Goal: Information Seeking & Learning: Compare options

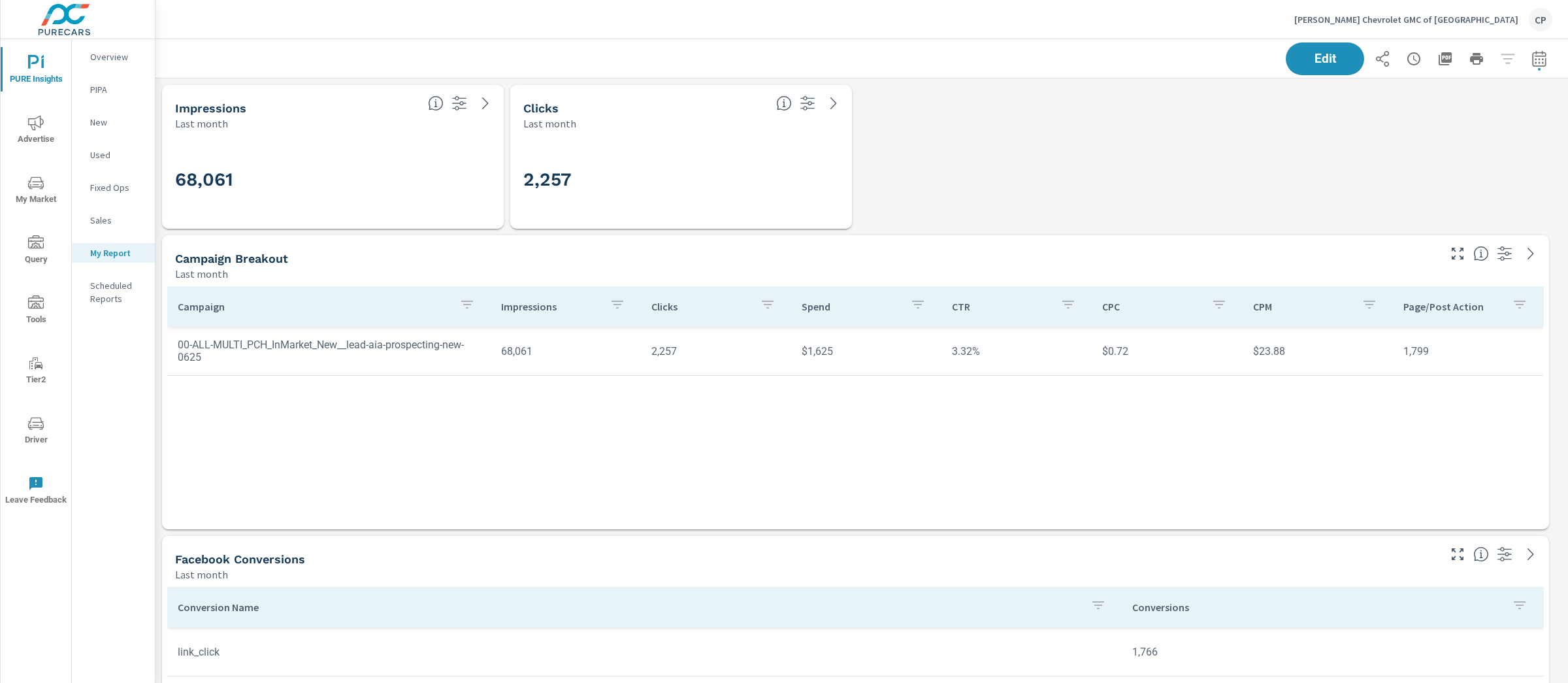
scroll to position [3337, 1426]
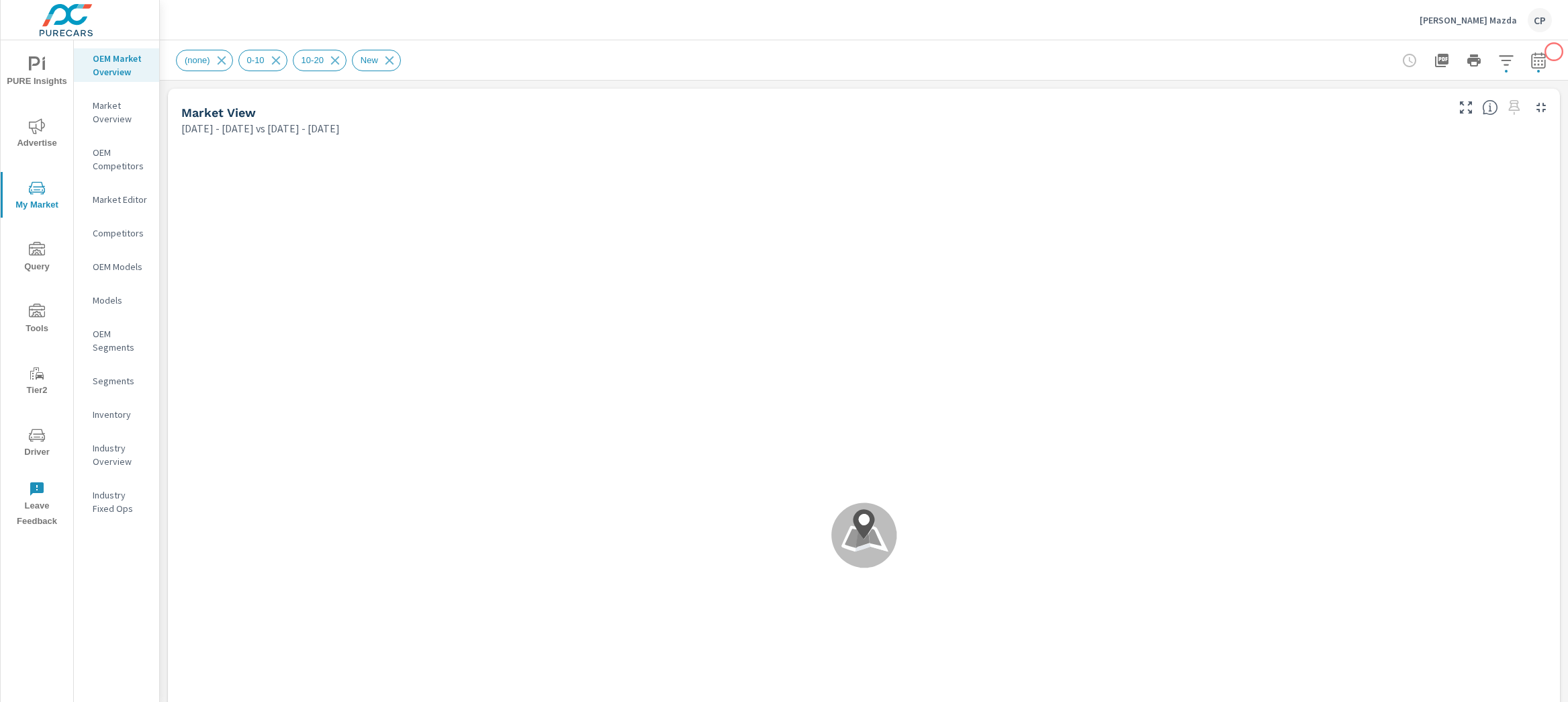
click at [1541, 52] on div "(none) 0-10 10-20 New" at bounding box center [864, 60] width 1408 height 40
click at [1530, 61] on icon "button" at bounding box center [1538, 60] width 16 height 16
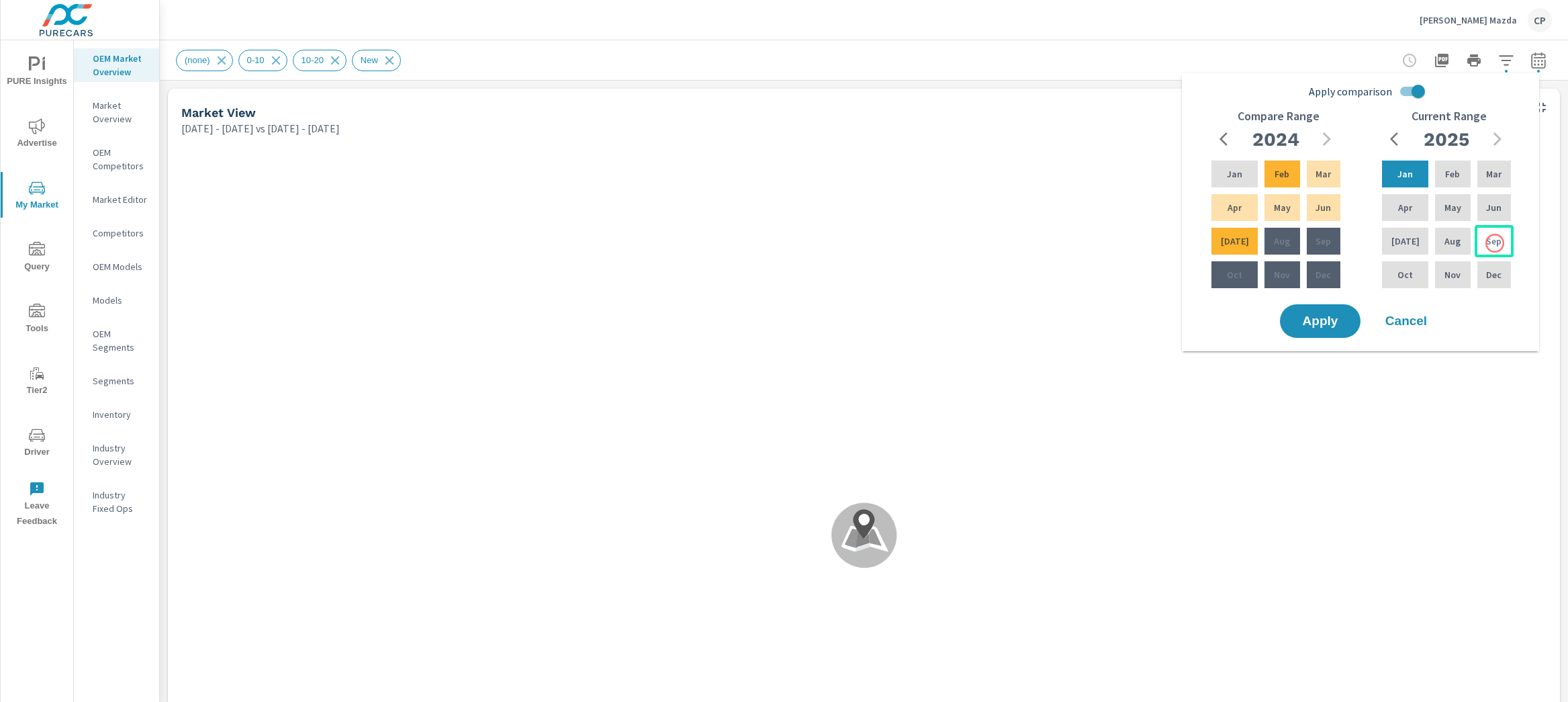
click at [1494, 243] on p "Sep" at bounding box center [1493, 241] width 16 height 14
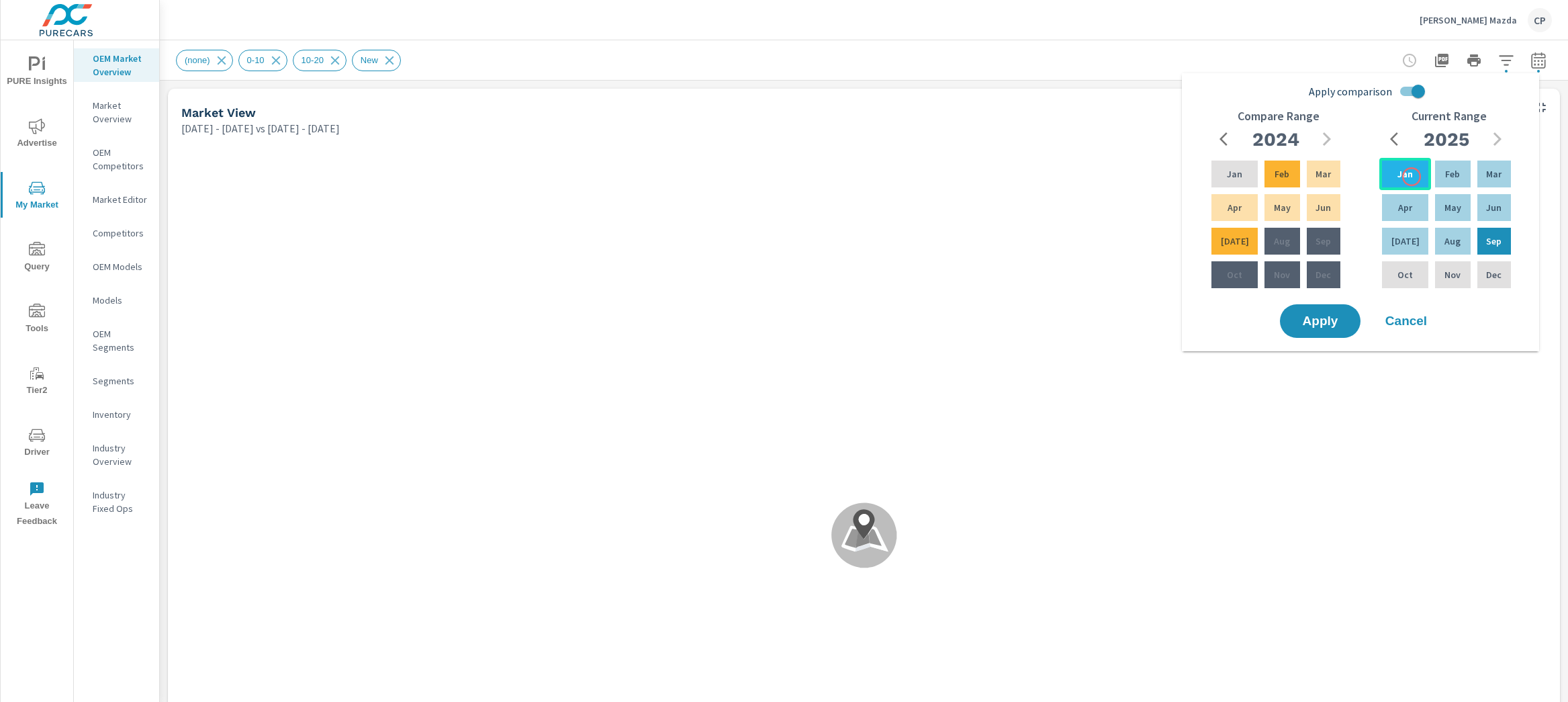
click at [1412, 176] on div "Jan" at bounding box center [1404, 174] width 51 height 32
click at [1418, 95] on input "Apply comparison" at bounding box center [1418, 91] width 77 height 25
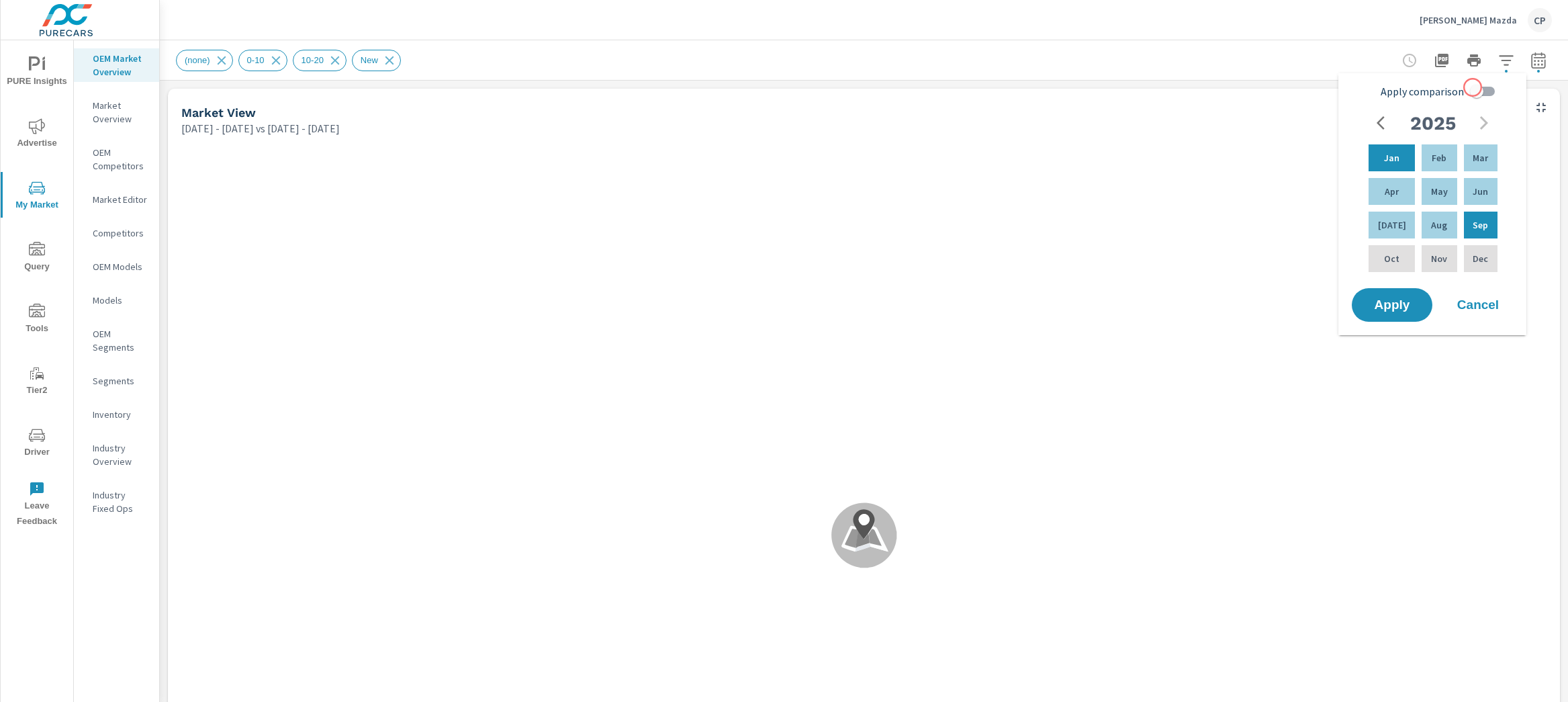
click at [1478, 87] on input "Apply comparison" at bounding box center [1476, 91] width 77 height 25
checkbox input "true"
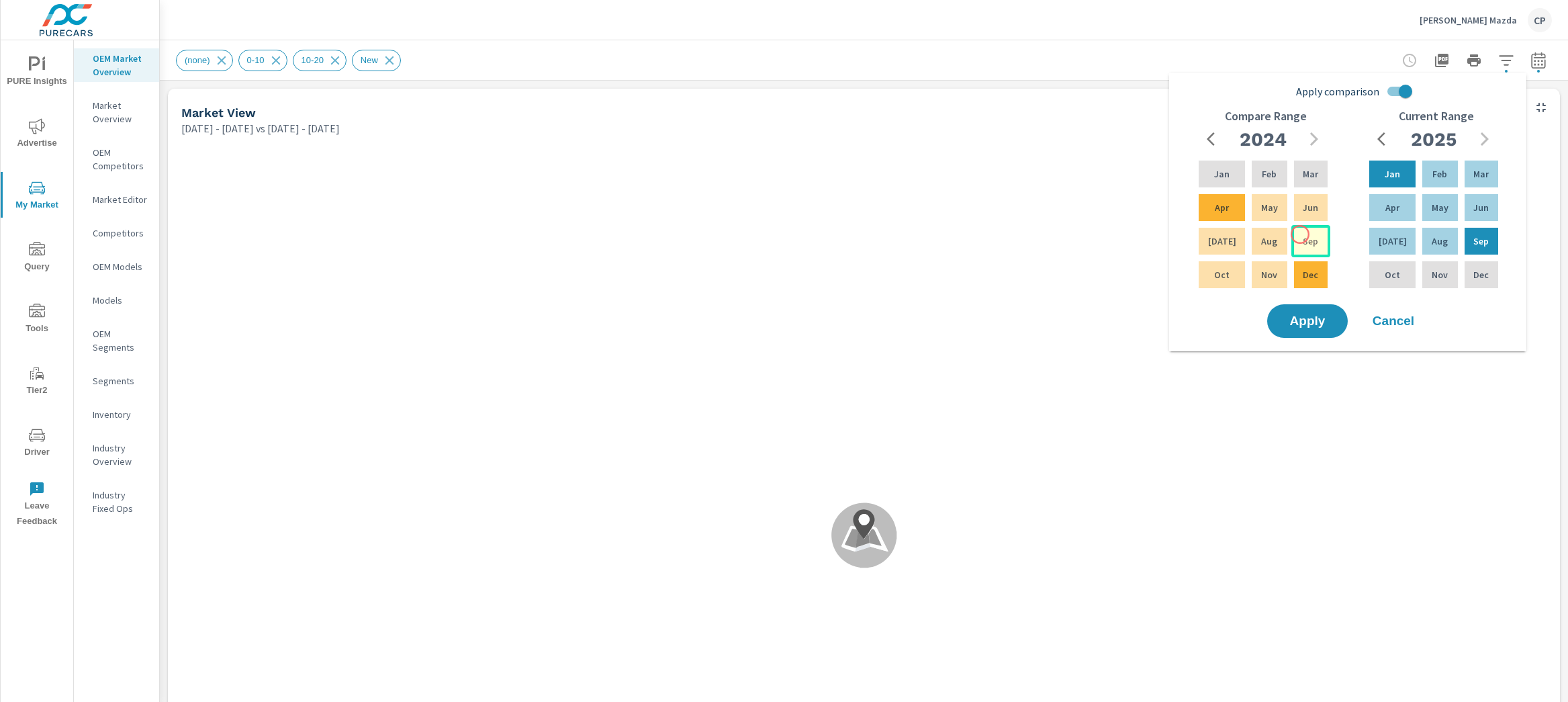
click at [1302, 235] on p "Sep" at bounding box center [1310, 241] width 16 height 14
click at [1224, 167] on p "Jan" at bounding box center [1222, 174] width 16 height 14
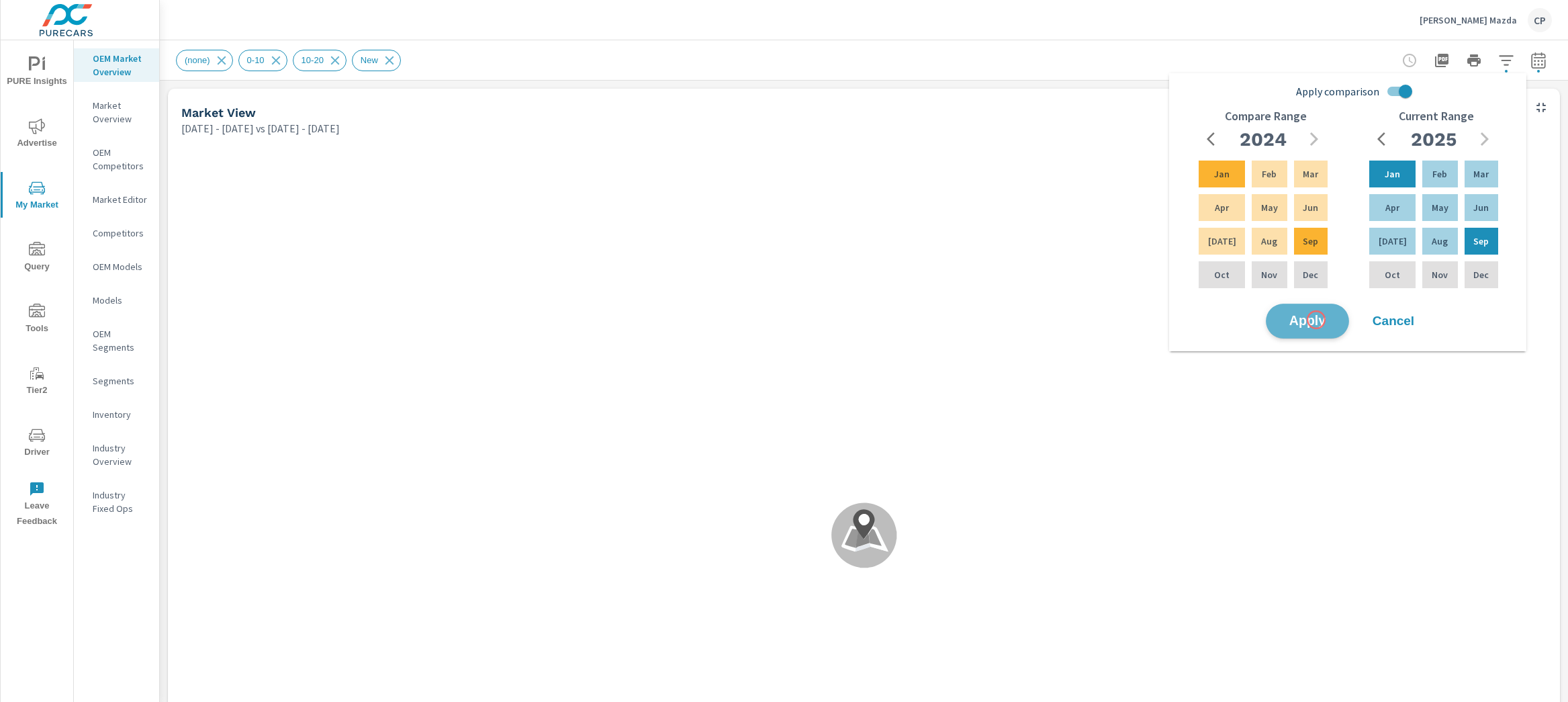
click at [1316, 320] on span "Apply" at bounding box center [1307, 321] width 55 height 13
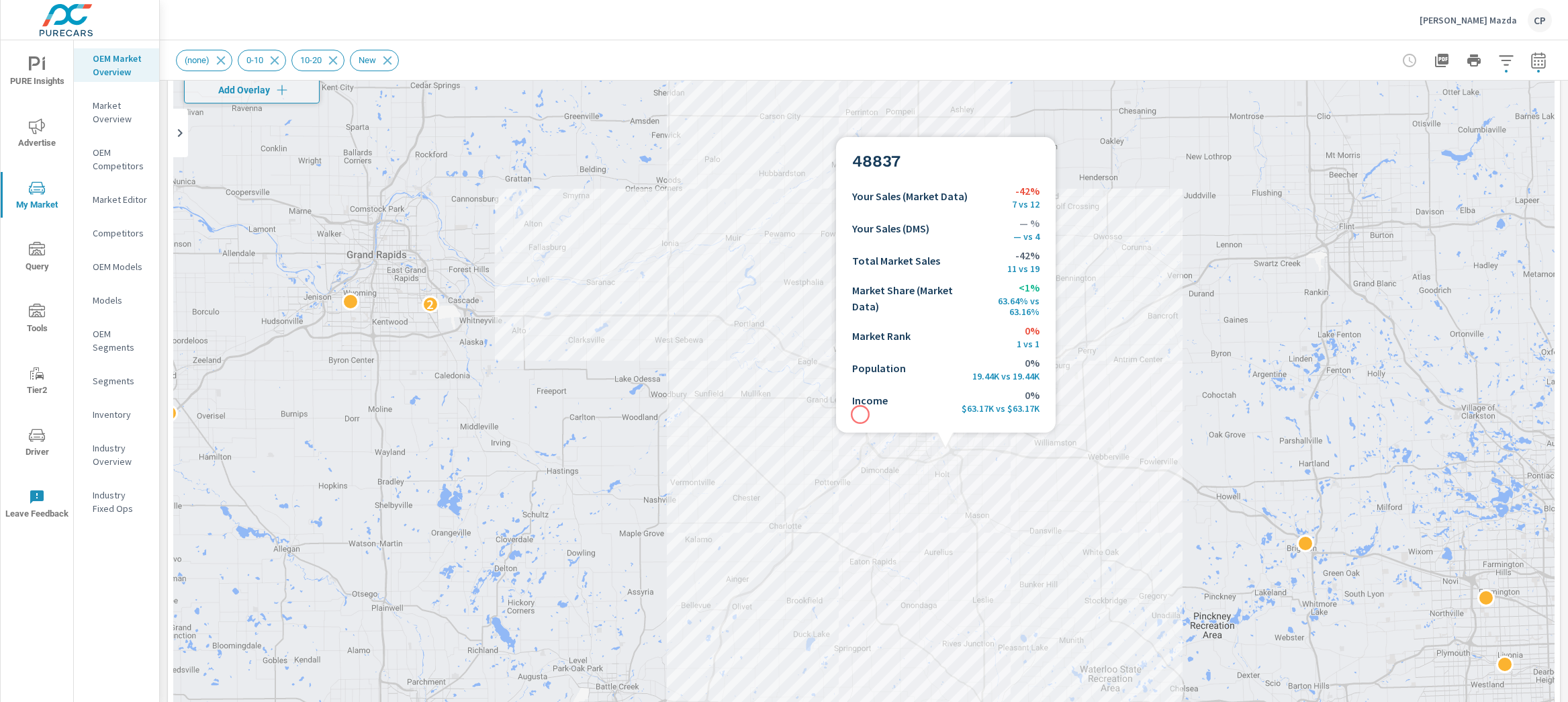
scroll to position [84, 0]
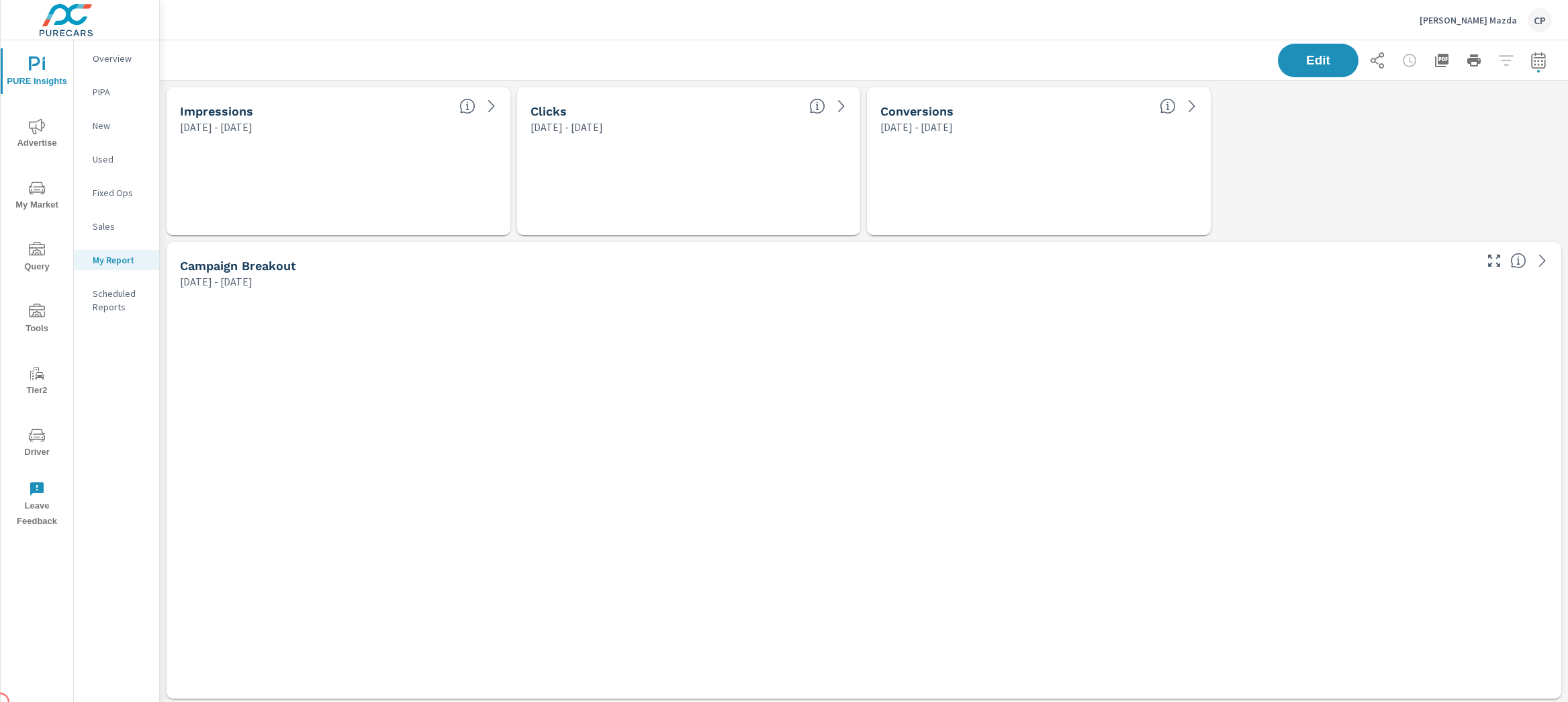
scroll to position [3275, 1422]
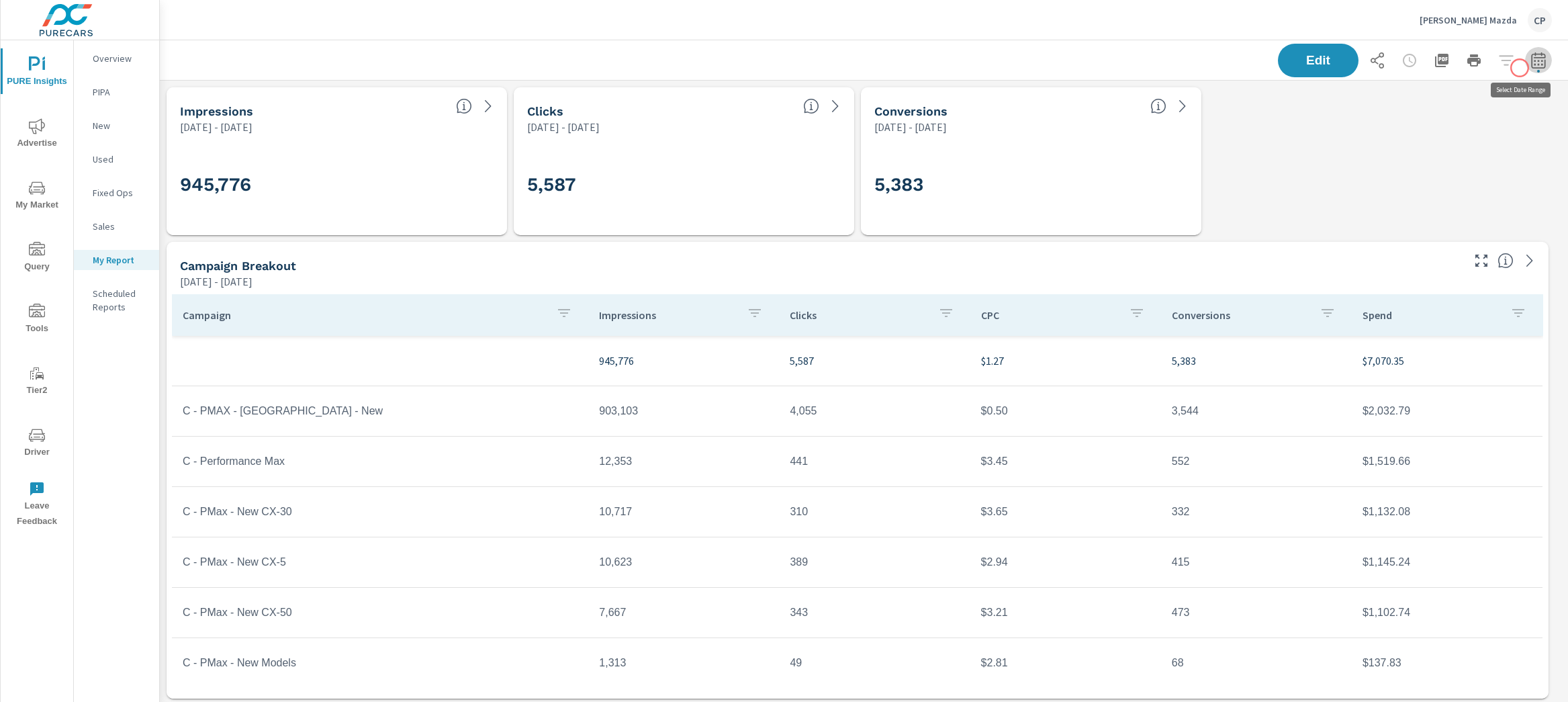
click at [1525, 68] on button "button" at bounding box center [1539, 60] width 27 height 27
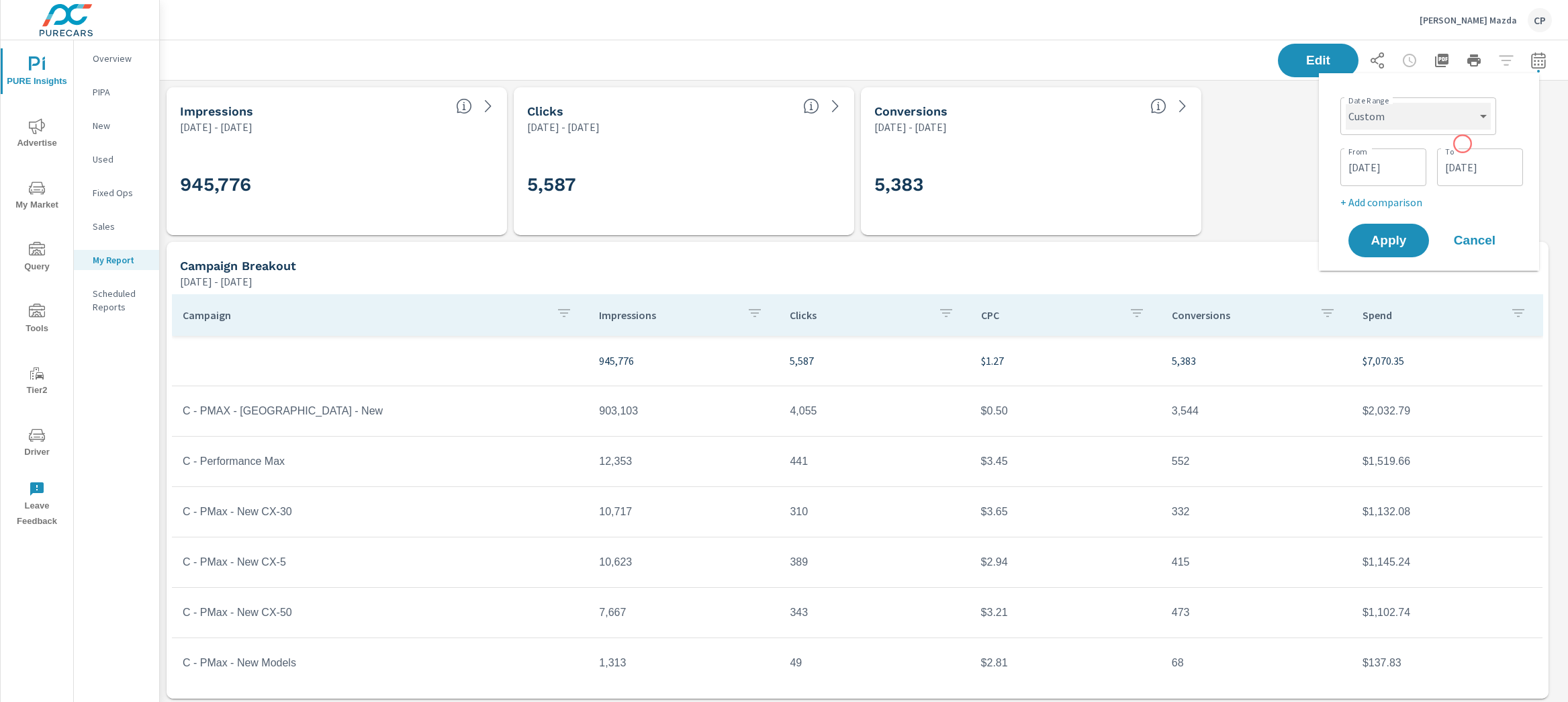
click at [1433, 121] on select "Custom Yesterday Last week Last 7 days Last 14 days Last 30 days Last 45 days L…" at bounding box center [1419, 116] width 145 height 27
click at [1346, 103] on select "Custom Yesterday Last week Last 7 days Last 14 days Last 30 days Last 45 days L…" at bounding box center [1419, 116] width 145 height 27
select select "Last month"
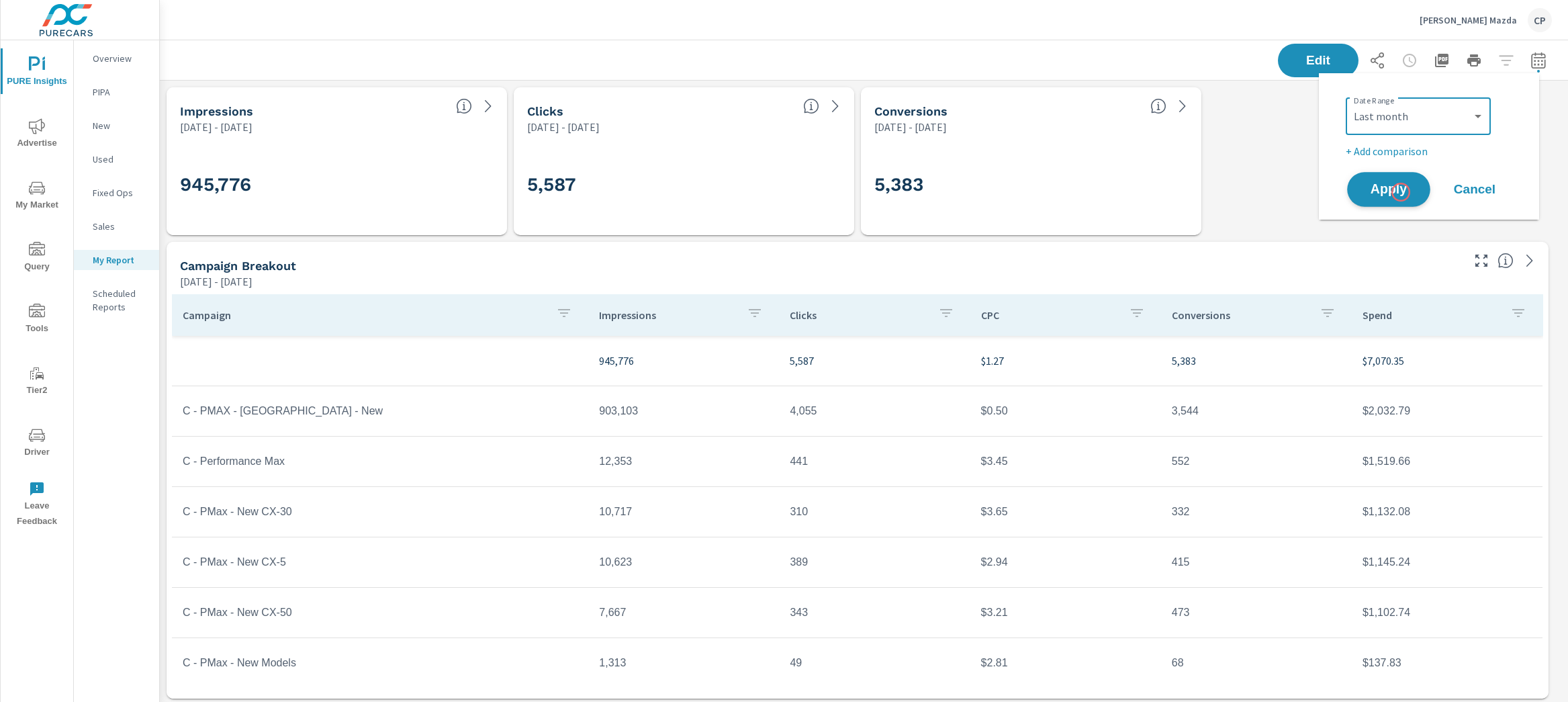
click at [1400, 192] on span "Apply" at bounding box center [1389, 189] width 55 height 13
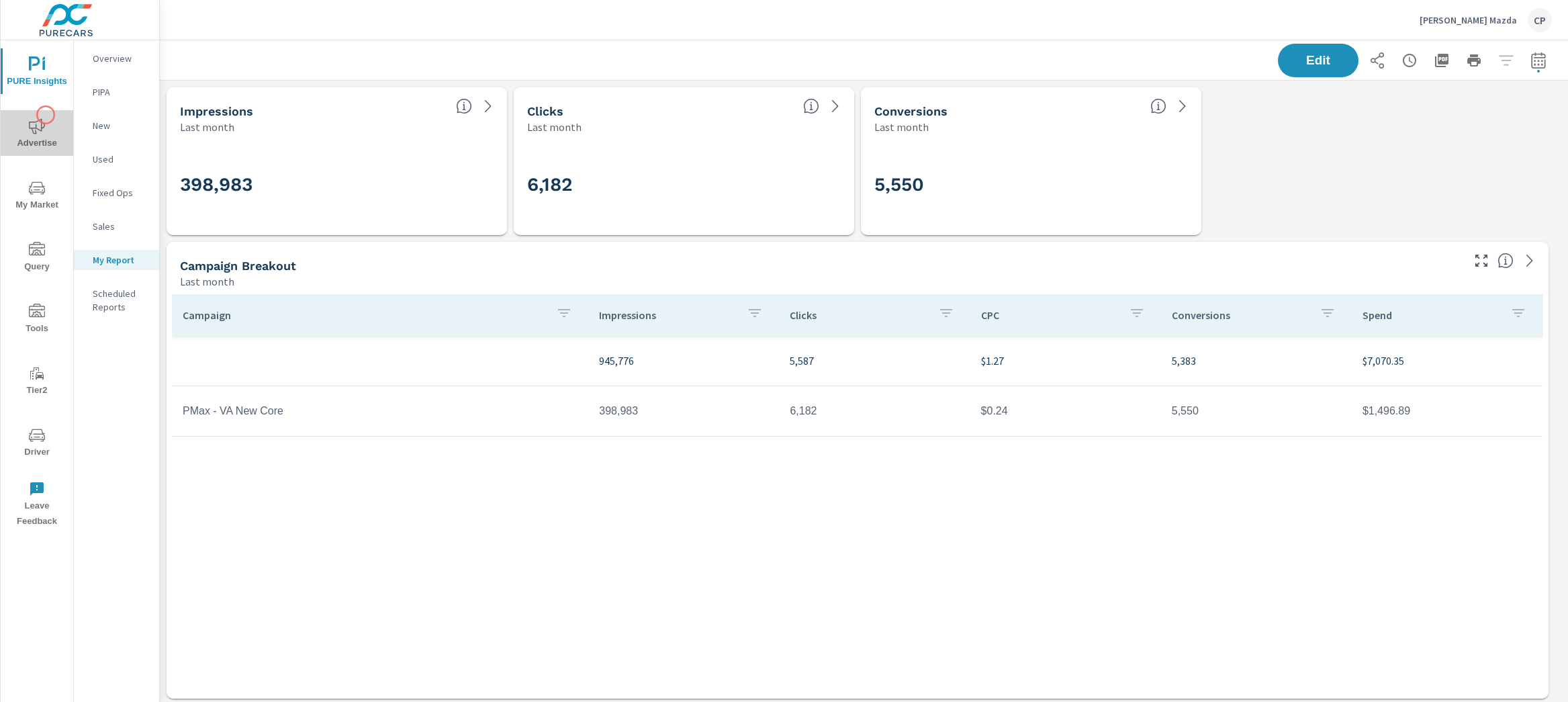
click at [46, 114] on button "Advertise" at bounding box center [37, 133] width 73 height 46
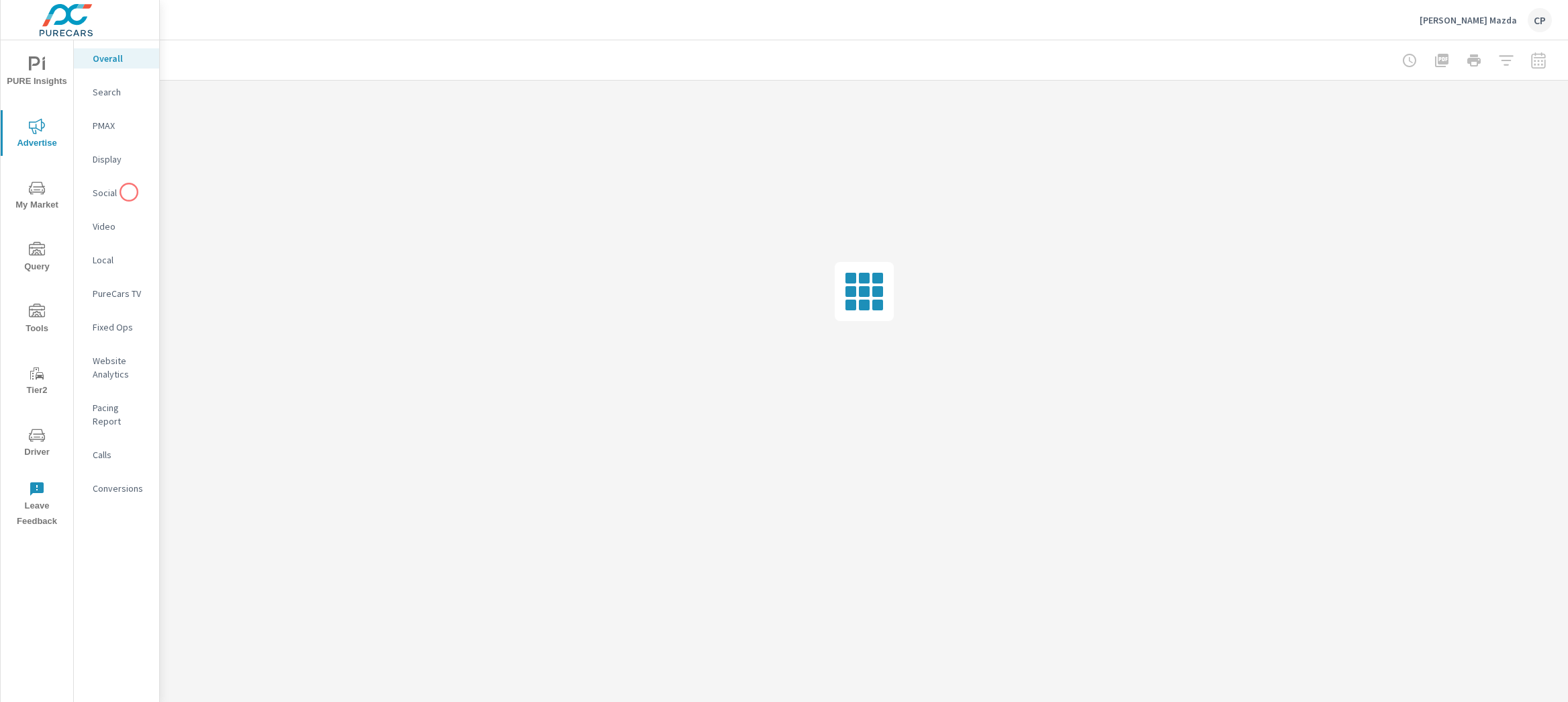
click at [128, 191] on p "Social" at bounding box center [120, 193] width 55 height 14
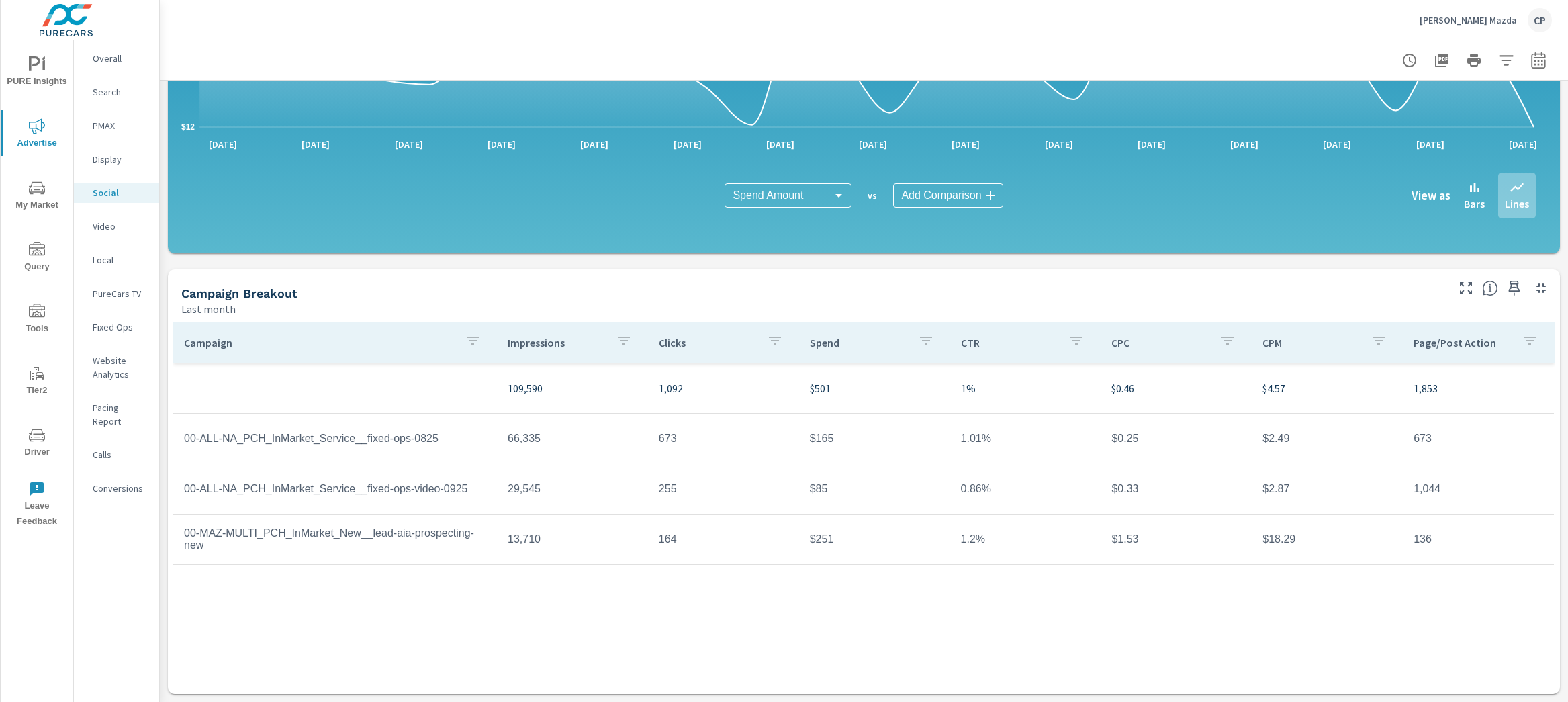
scroll to position [250, 0]
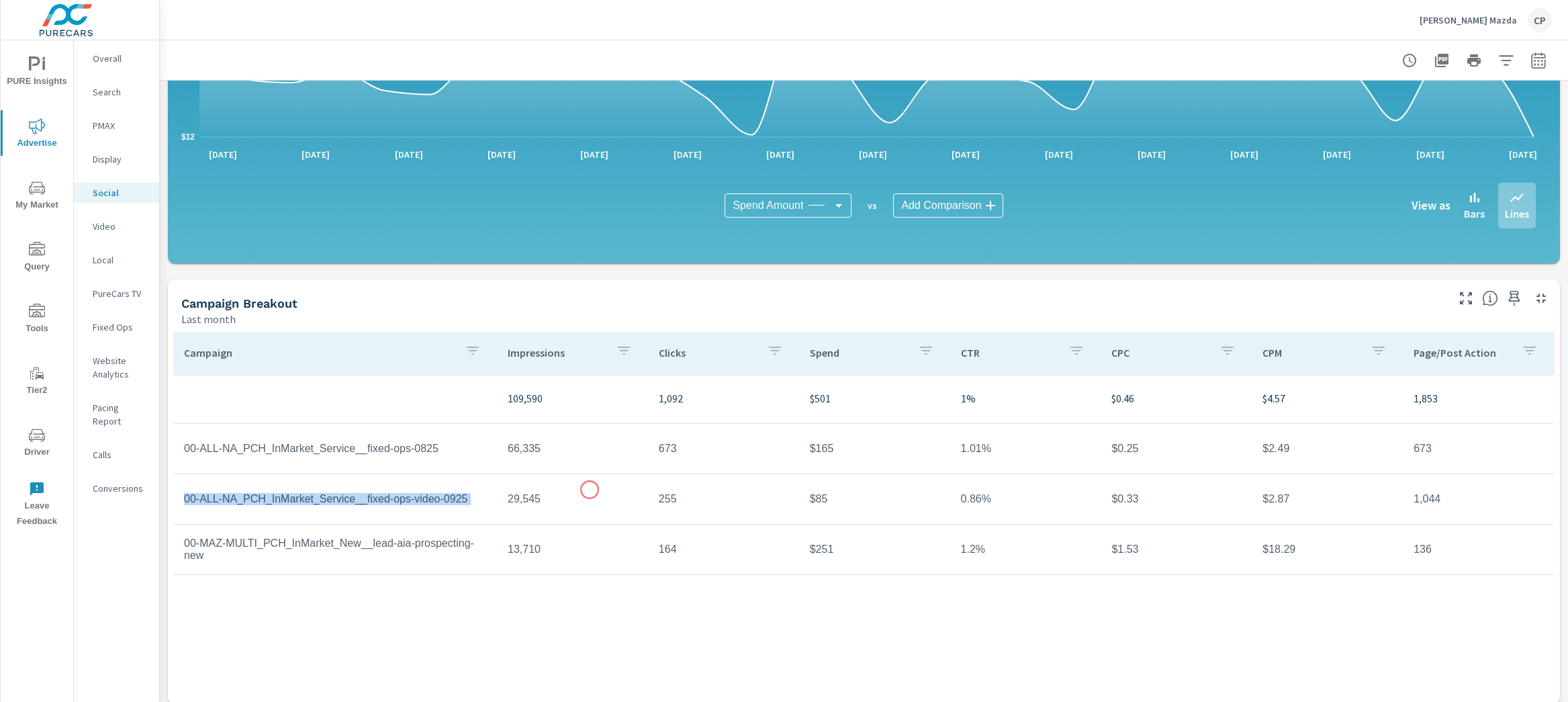
drag, startPoint x: 477, startPoint y: 490, endPoint x: 591, endPoint y: 491, distance: 114.0
click at [592, 490] on tr "00-ALL-NA_PCH_InMarket_Service__fixed-ops-video-0925 29,545 255 $85 0.86% $0.33…" at bounding box center [864, 499] width 1381 height 50
click at [486, 506] on td "00-ALL-NA_PCH_InMarket_Service__fixed-ops-video-0925" at bounding box center [336, 498] width 324 height 34
drag, startPoint x: 503, startPoint y: 497, endPoint x: 651, endPoint y: 491, distance: 148.1
click at [652, 491] on tr "00-ALL-NA_PCH_InMarket_Service__fixed-ops-video-0925 29,545 255 $85 0.86% $0.33…" at bounding box center [864, 499] width 1381 height 50
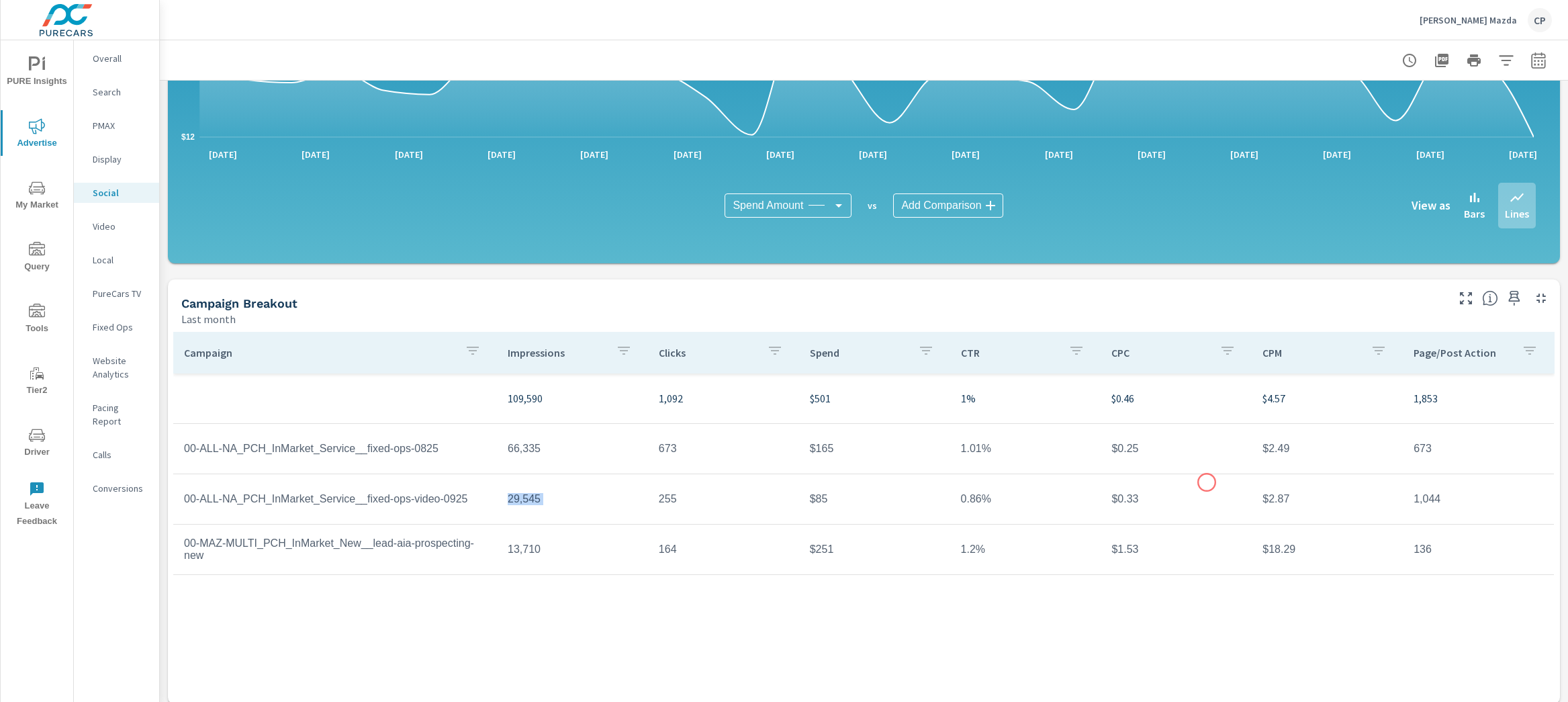
scroll to position [260, 0]
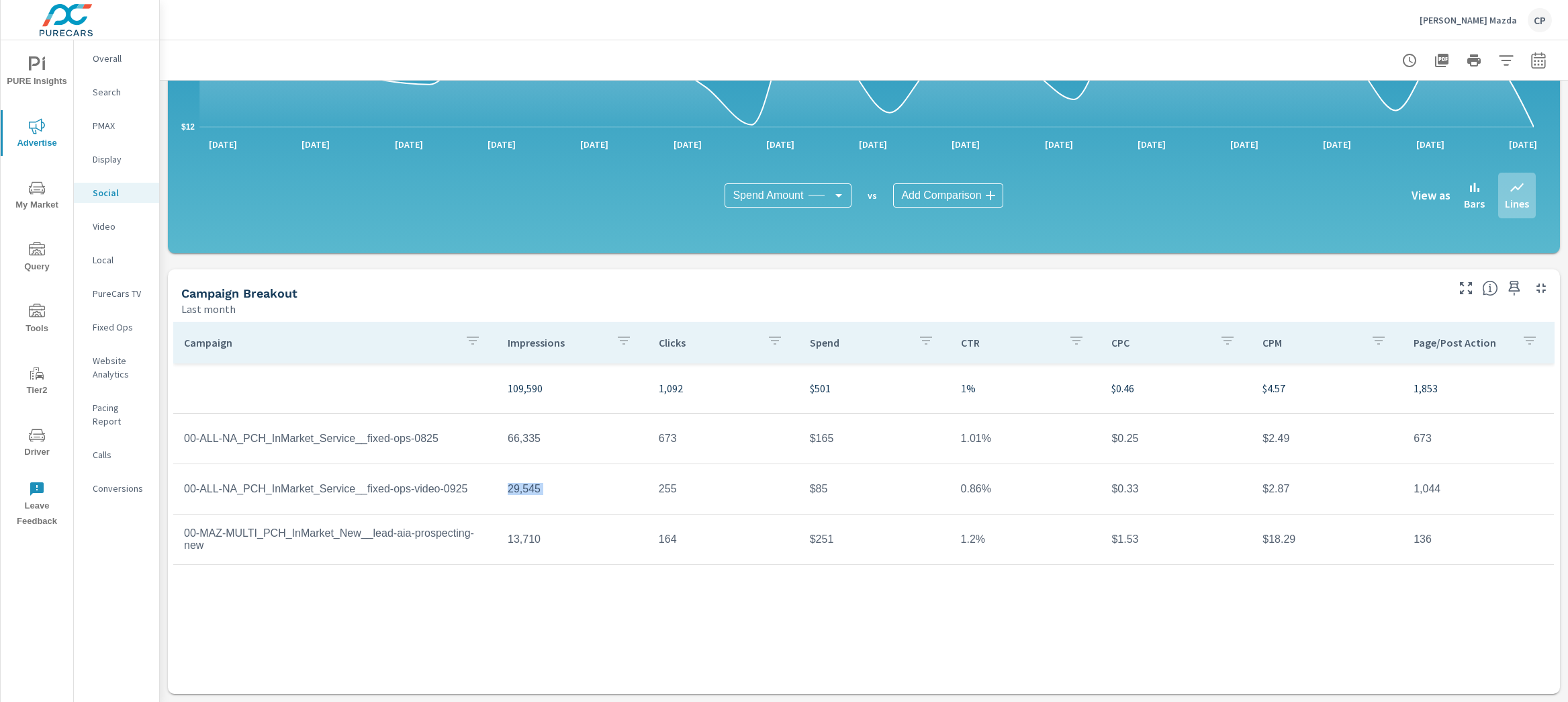
click at [52, 60] on span "PURE Insights" at bounding box center [37, 73] width 64 height 33
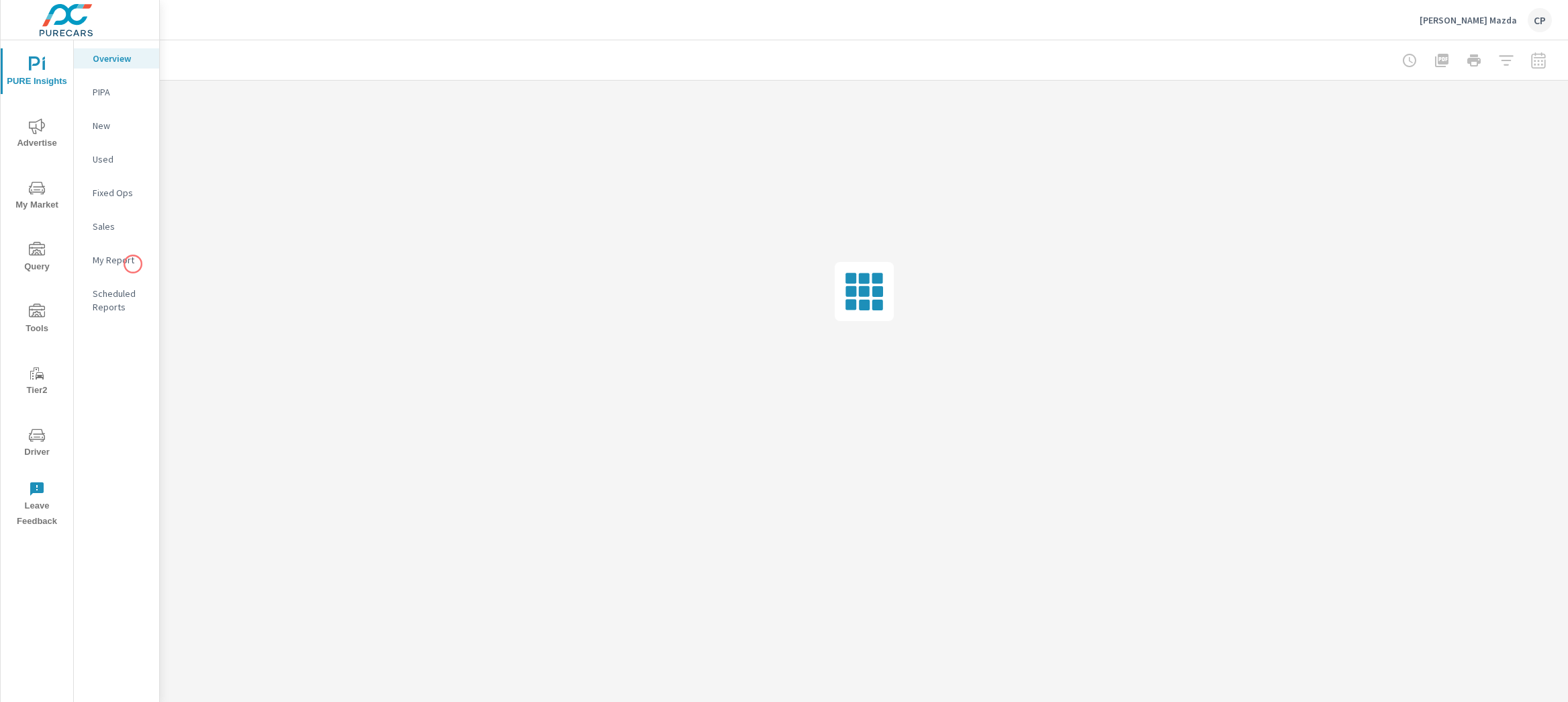
click at [132, 263] on p "My Report" at bounding box center [120, 260] width 55 height 14
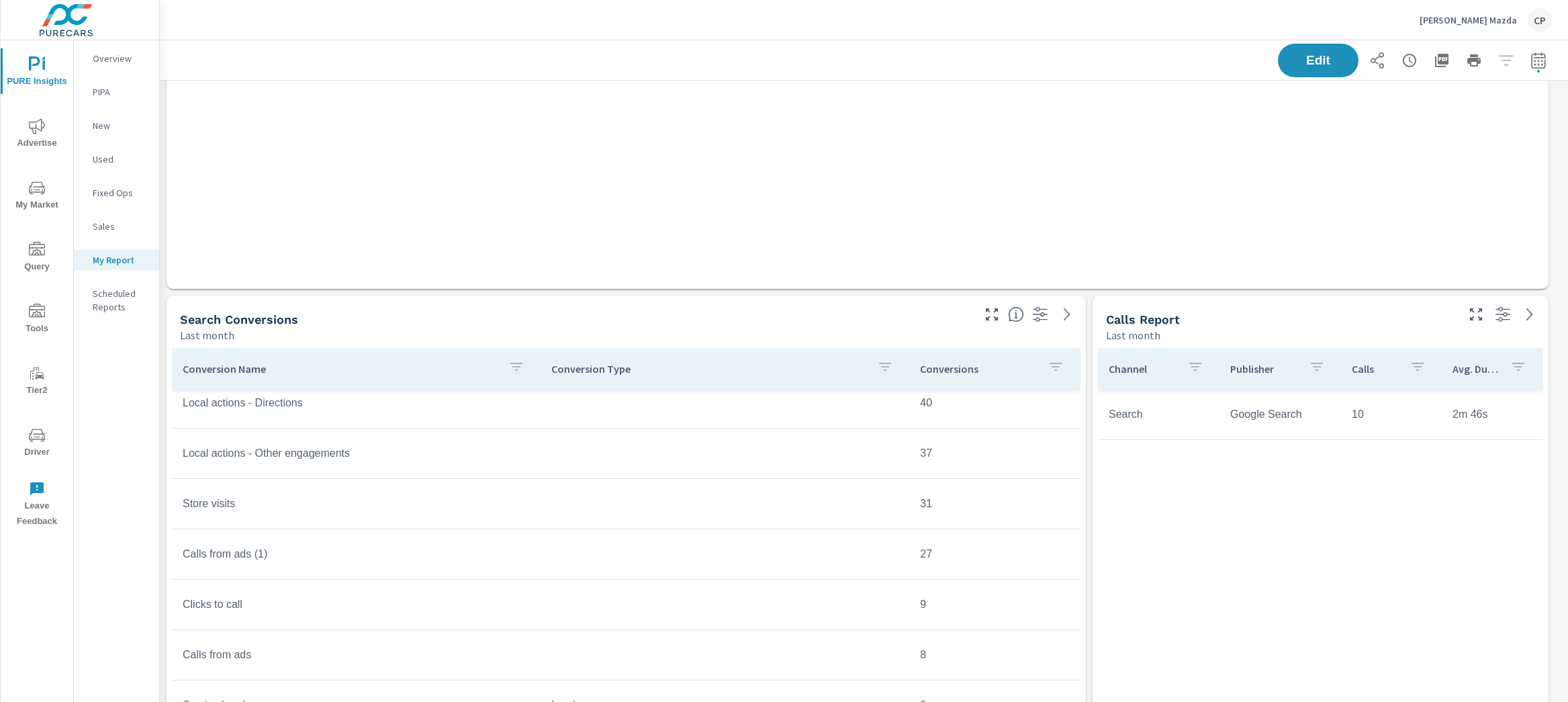
scroll to position [1241, 0]
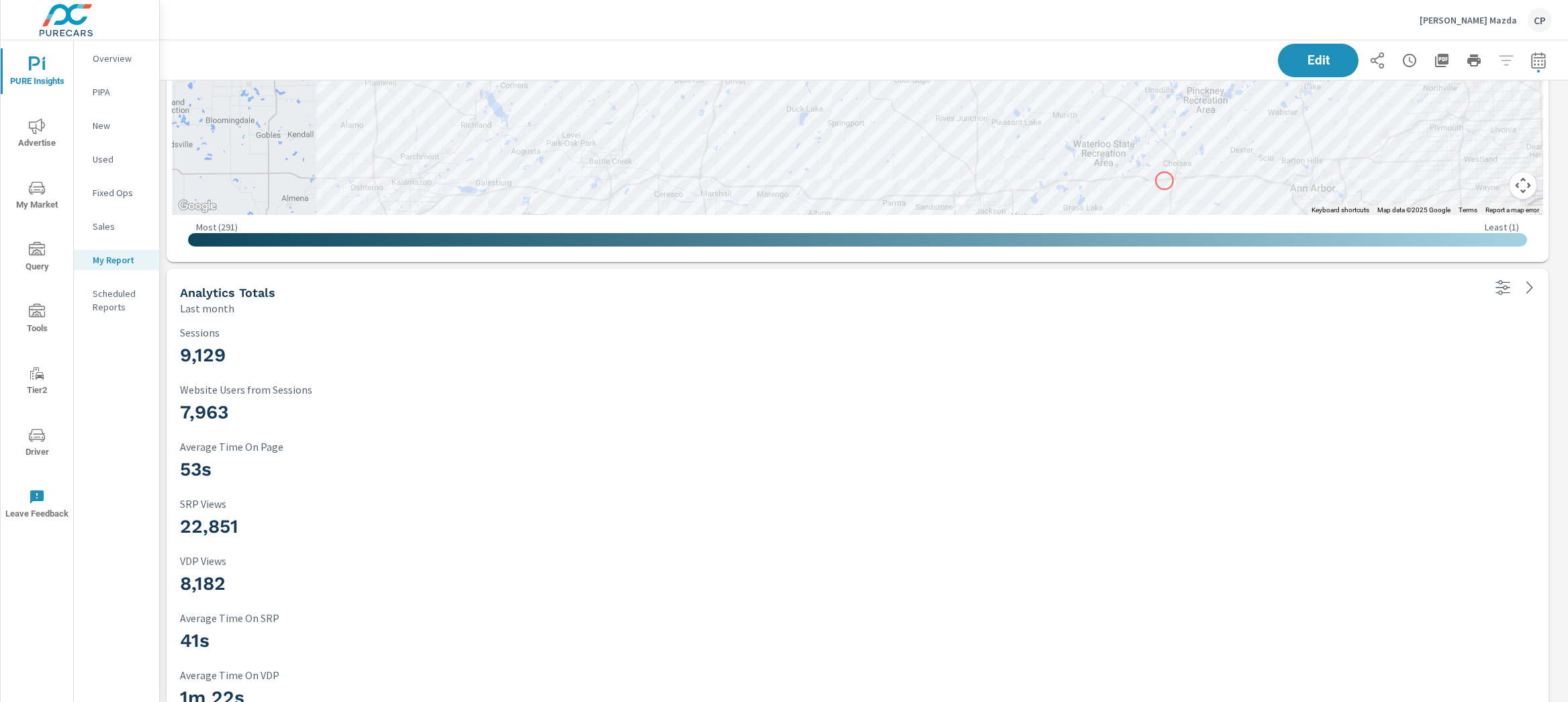
scroll to position [2629, 0]
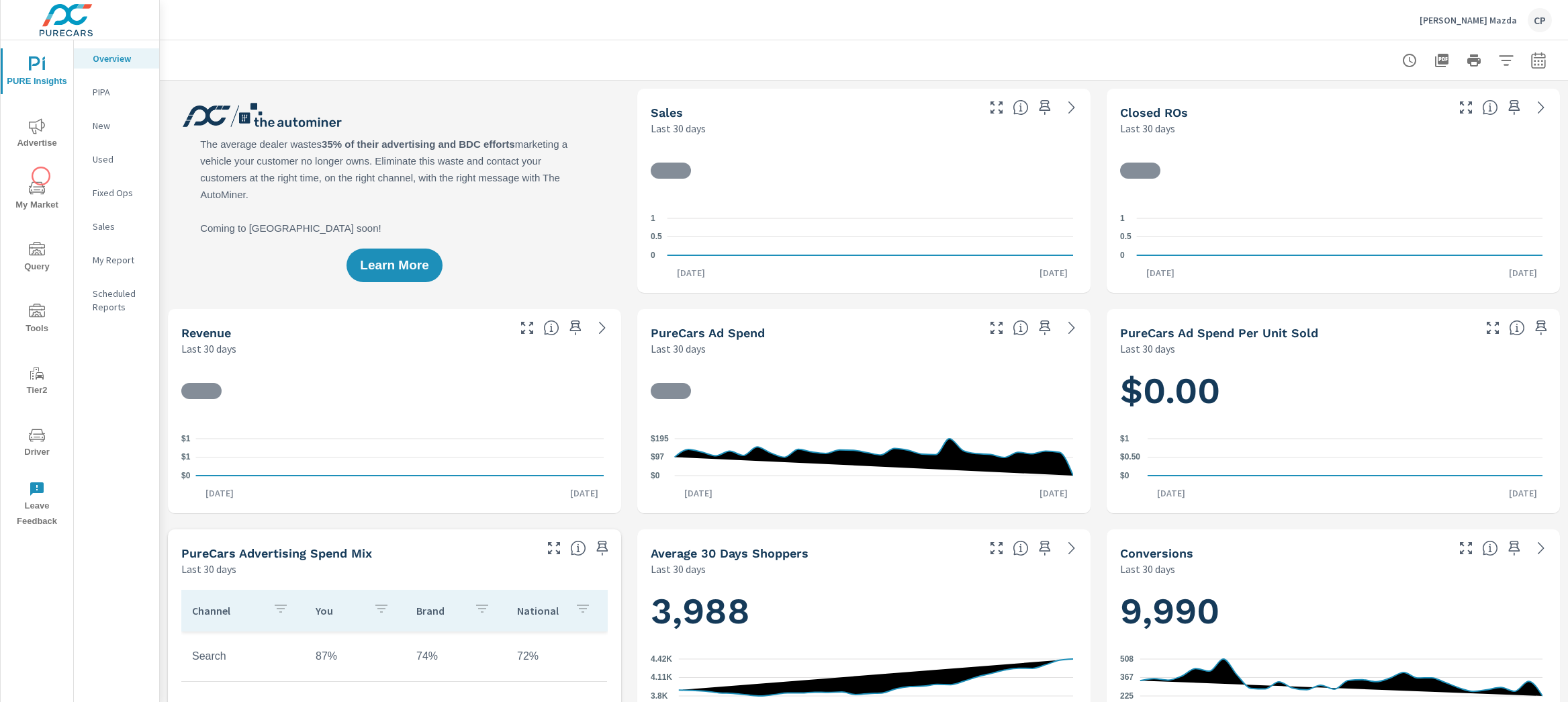
click at [41, 177] on button "My Market" at bounding box center [37, 194] width 73 height 46
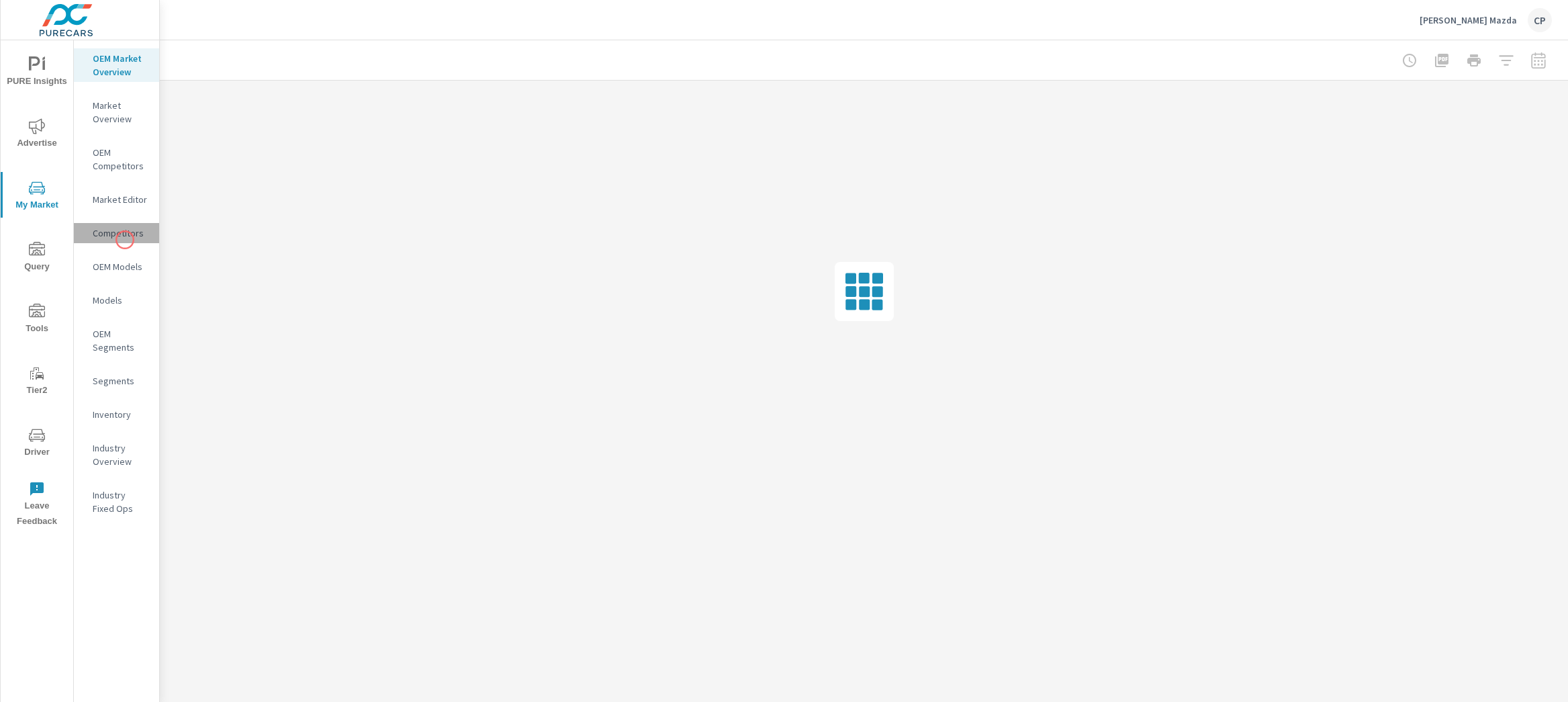
click at [125, 239] on div "Competitors" at bounding box center [116, 233] width 85 height 20
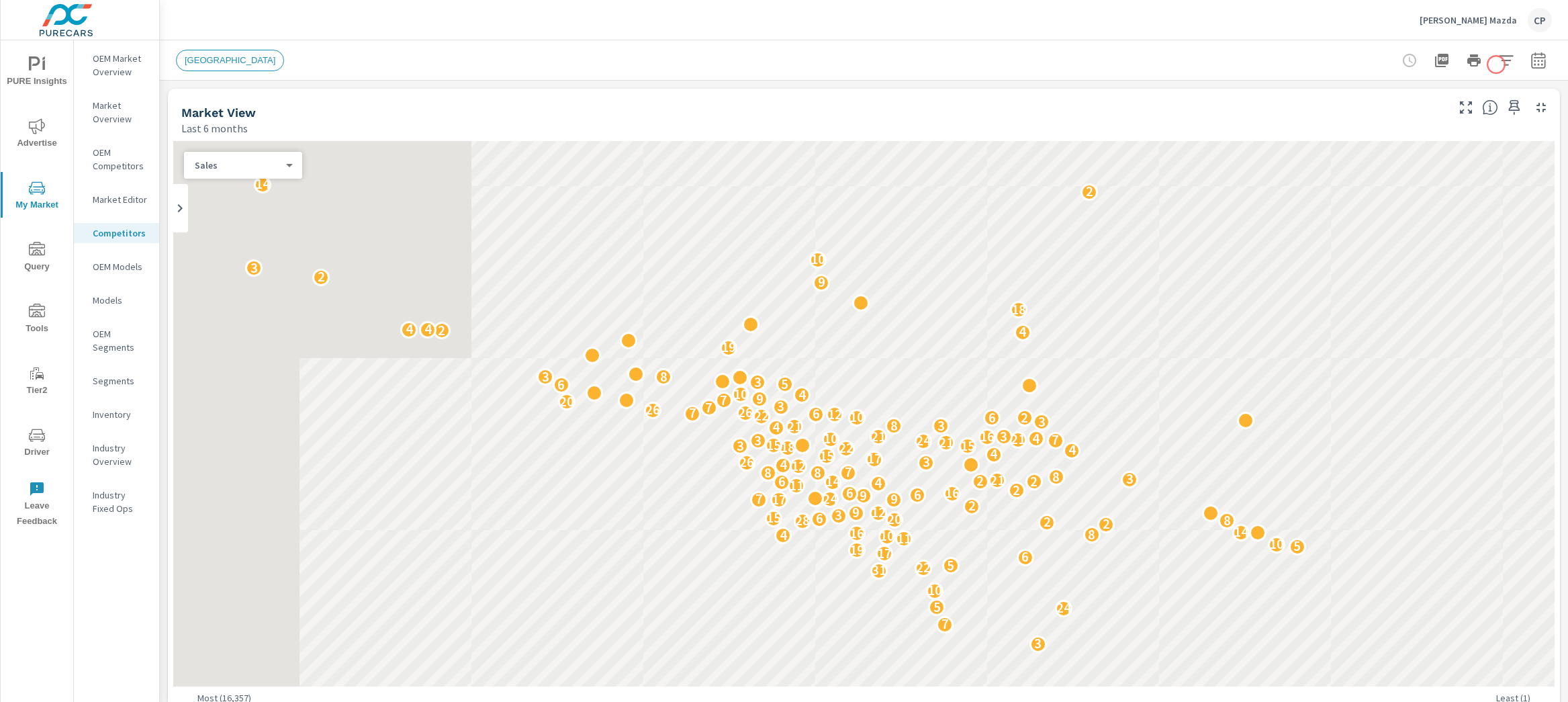
click at [1498, 64] on icon "button" at bounding box center [1506, 60] width 16 height 16
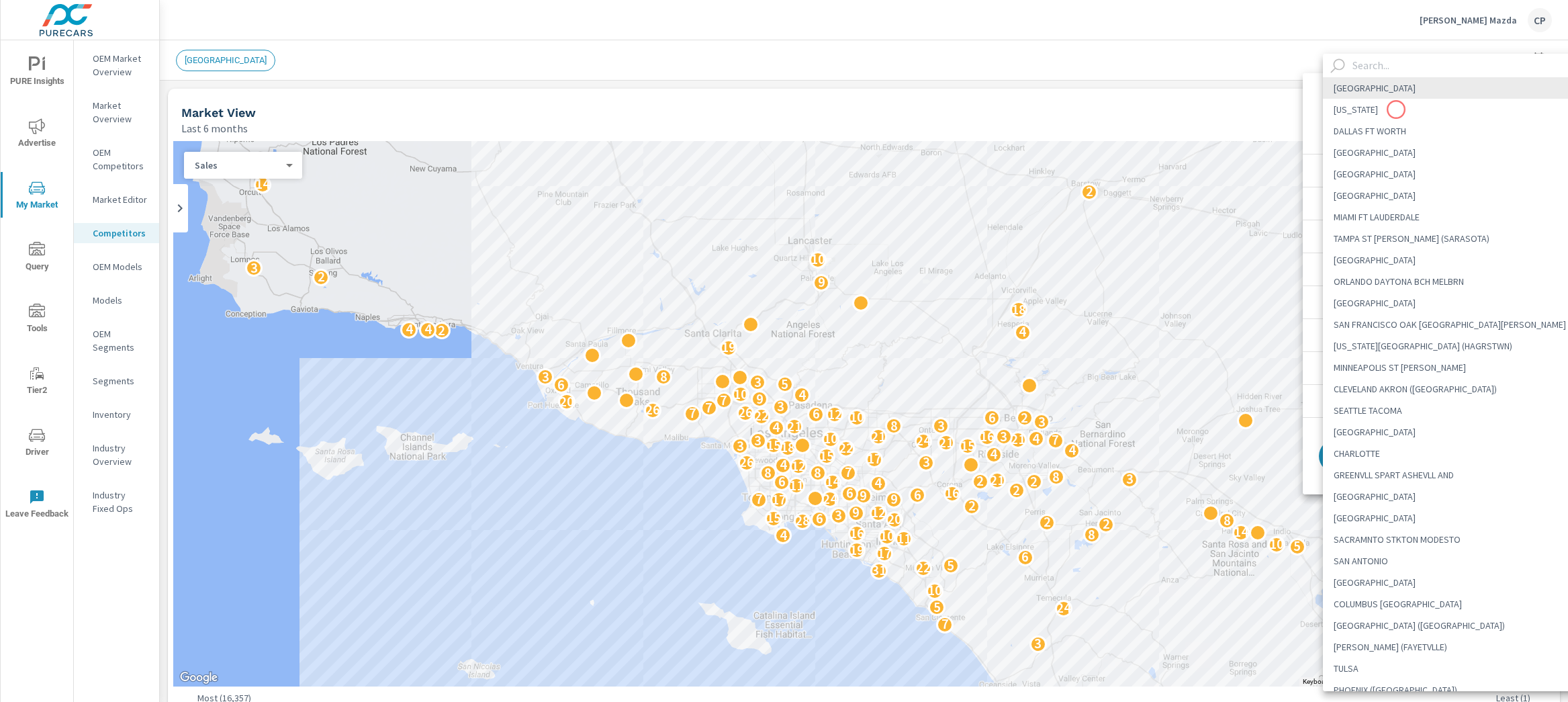
click at [1396, 110] on body "PURE Insights Advertise My Market Query Tools Tier2 Driver Leave Feedback OEM M…" at bounding box center [784, 351] width 1568 height 702
click at [1442, 59] on input "text" at bounding box center [1468, 65] width 242 height 23
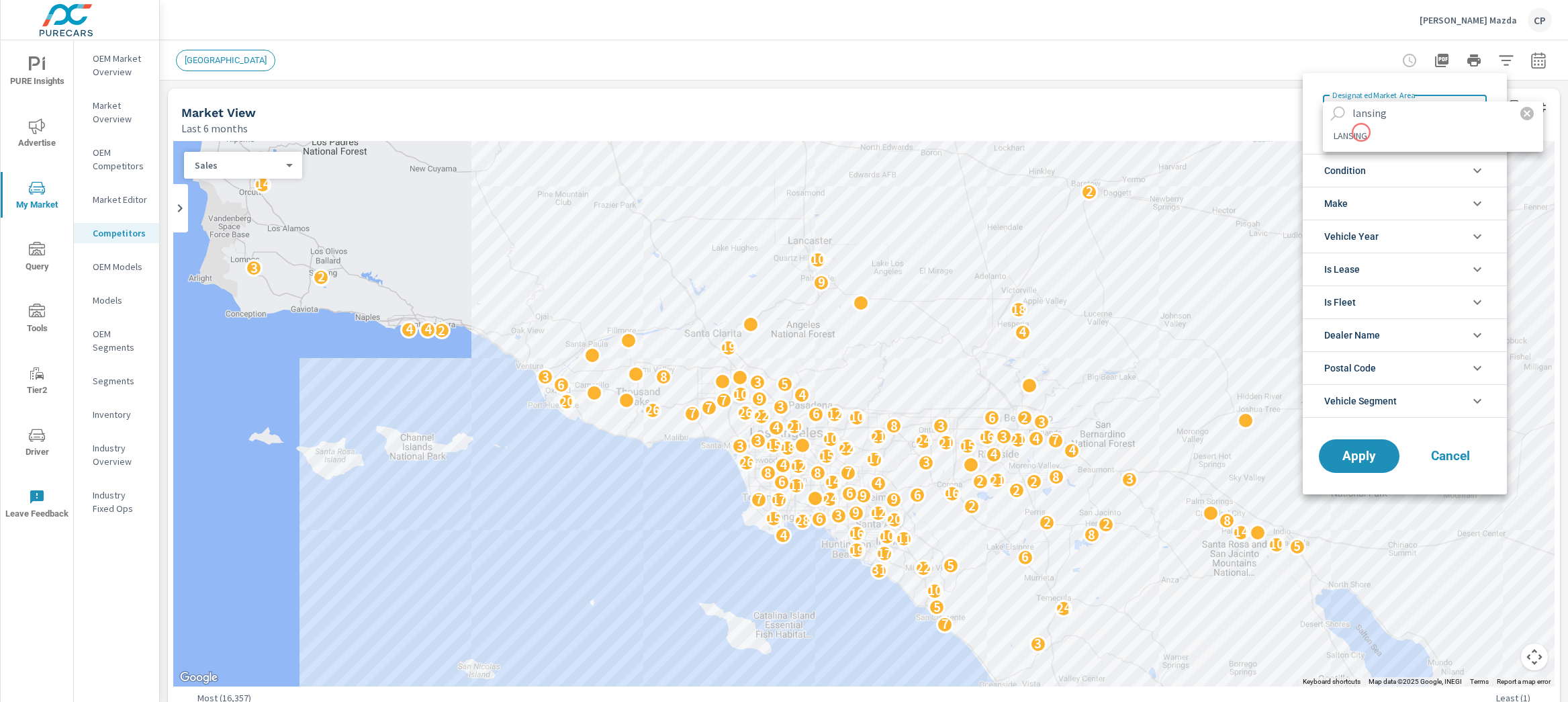
type input "lansing"
click at [1360, 134] on li "LANSING" at bounding box center [1432, 136] width 220 height 21
type Area "LANSING"
click at [1379, 469] on button "Apply" at bounding box center [1360, 456] width 83 height 35
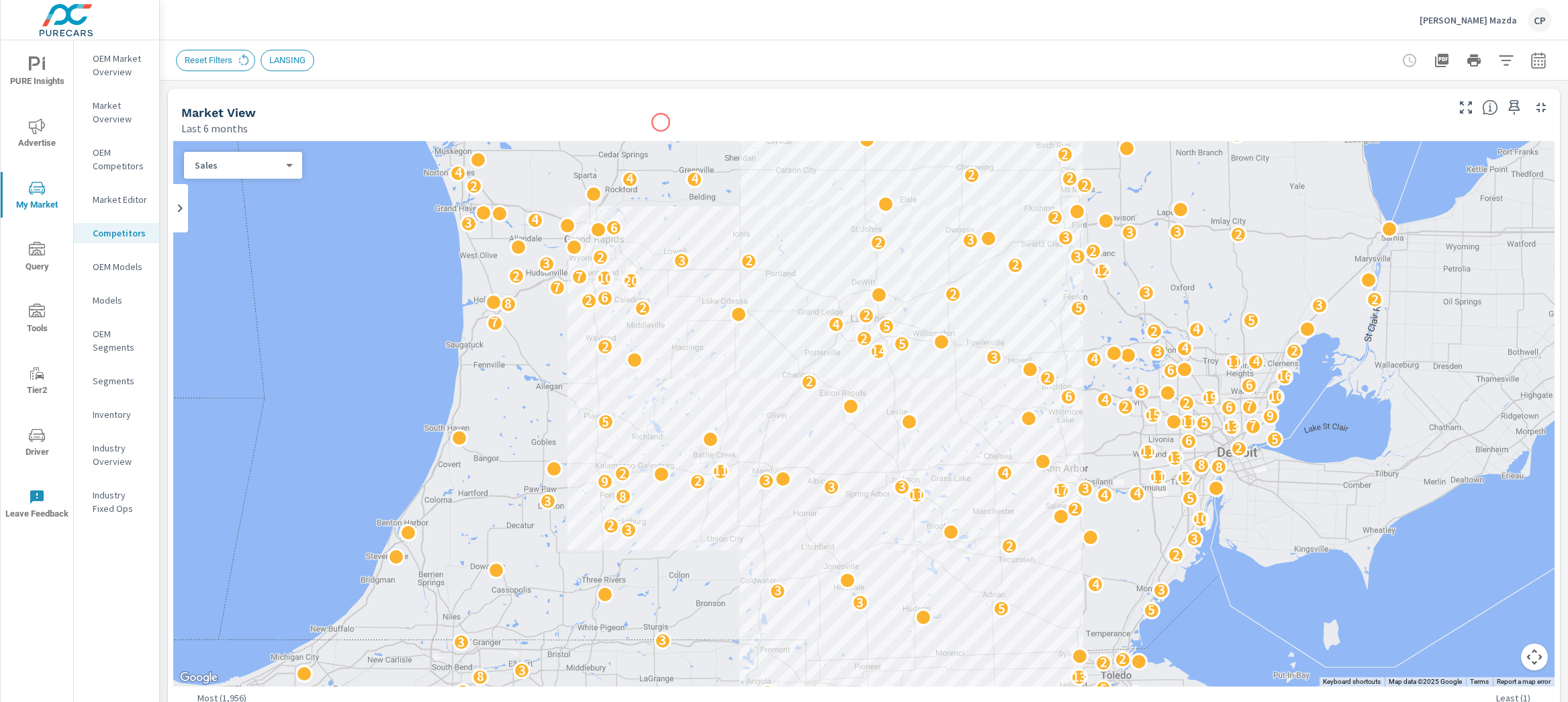
scroll to position [327, 0]
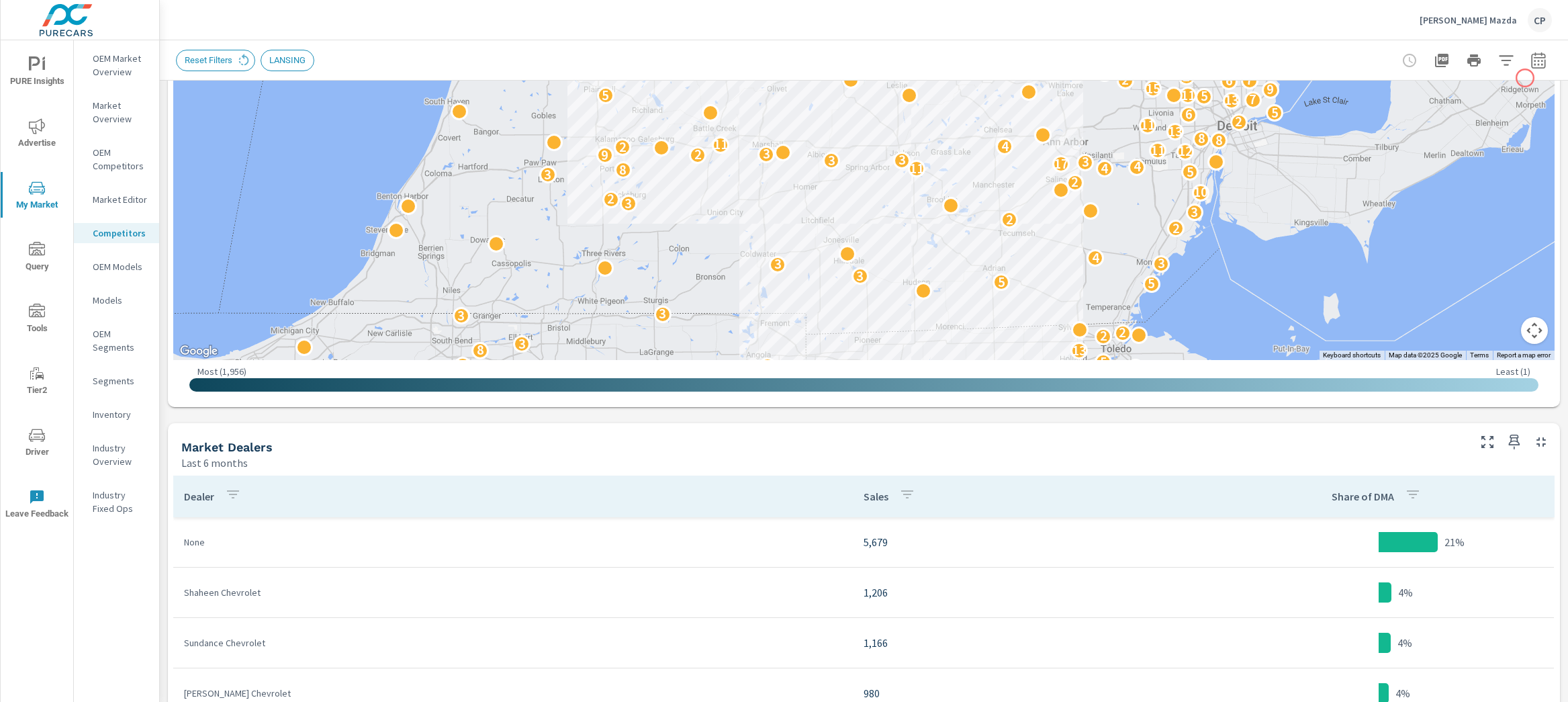
click at [1530, 52] on icon "button" at bounding box center [1538, 60] width 16 height 16
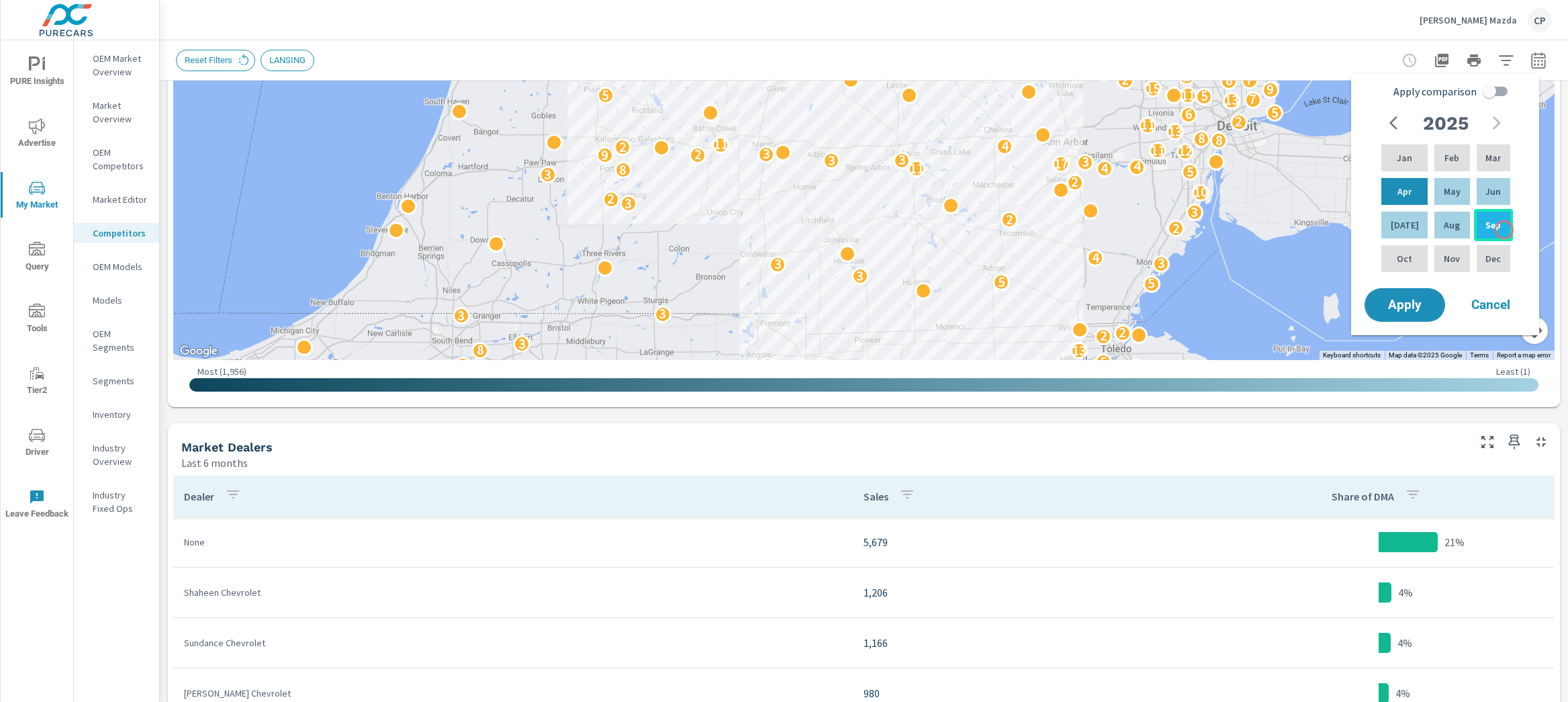
click at [1504, 230] on div "Sep" at bounding box center [1493, 224] width 39 height 32
click at [1409, 144] on div "Jan" at bounding box center [1404, 157] width 51 height 32
click at [1499, 98] on input "Apply comparison" at bounding box center [1488, 91] width 77 height 25
checkbox input "true"
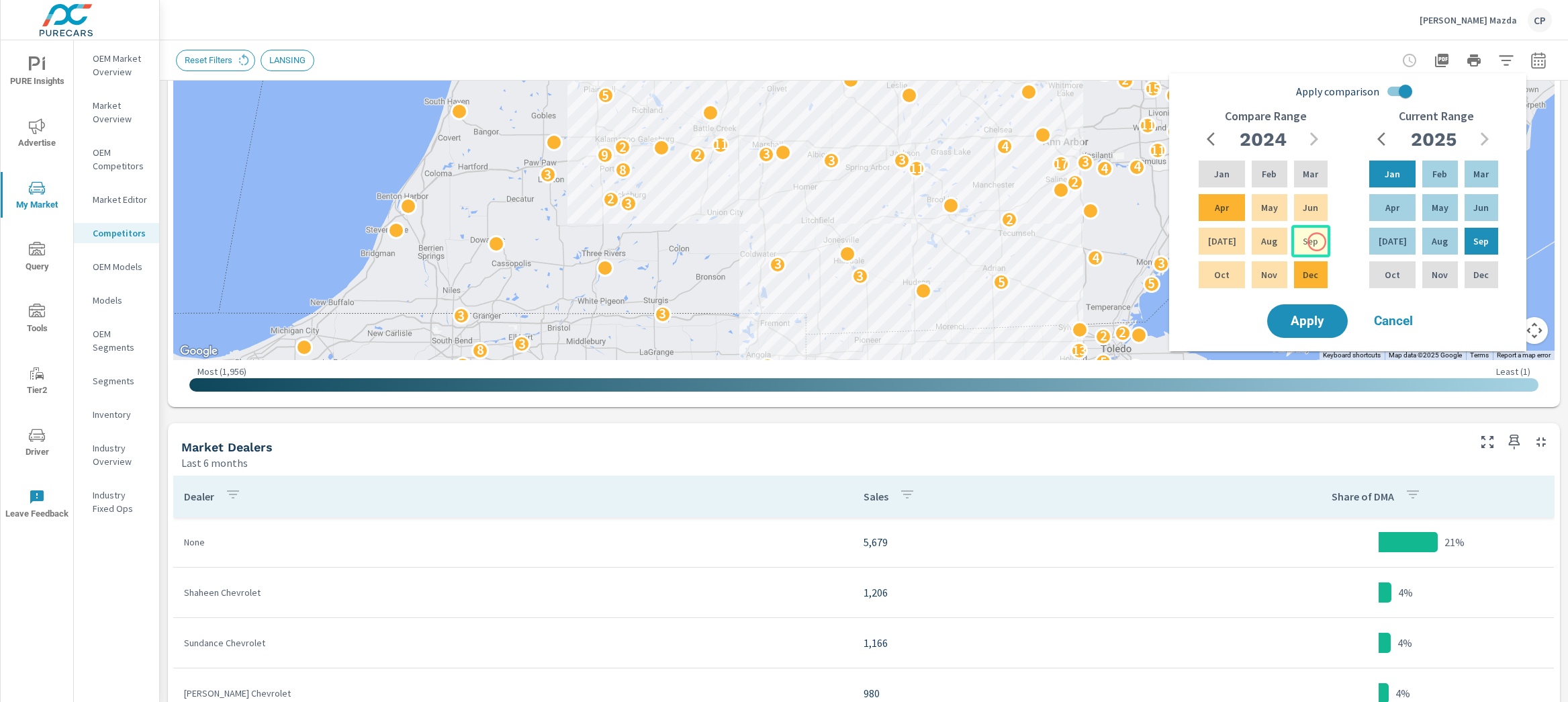
click at [1309, 240] on p "Sep" at bounding box center [1310, 241] width 16 height 14
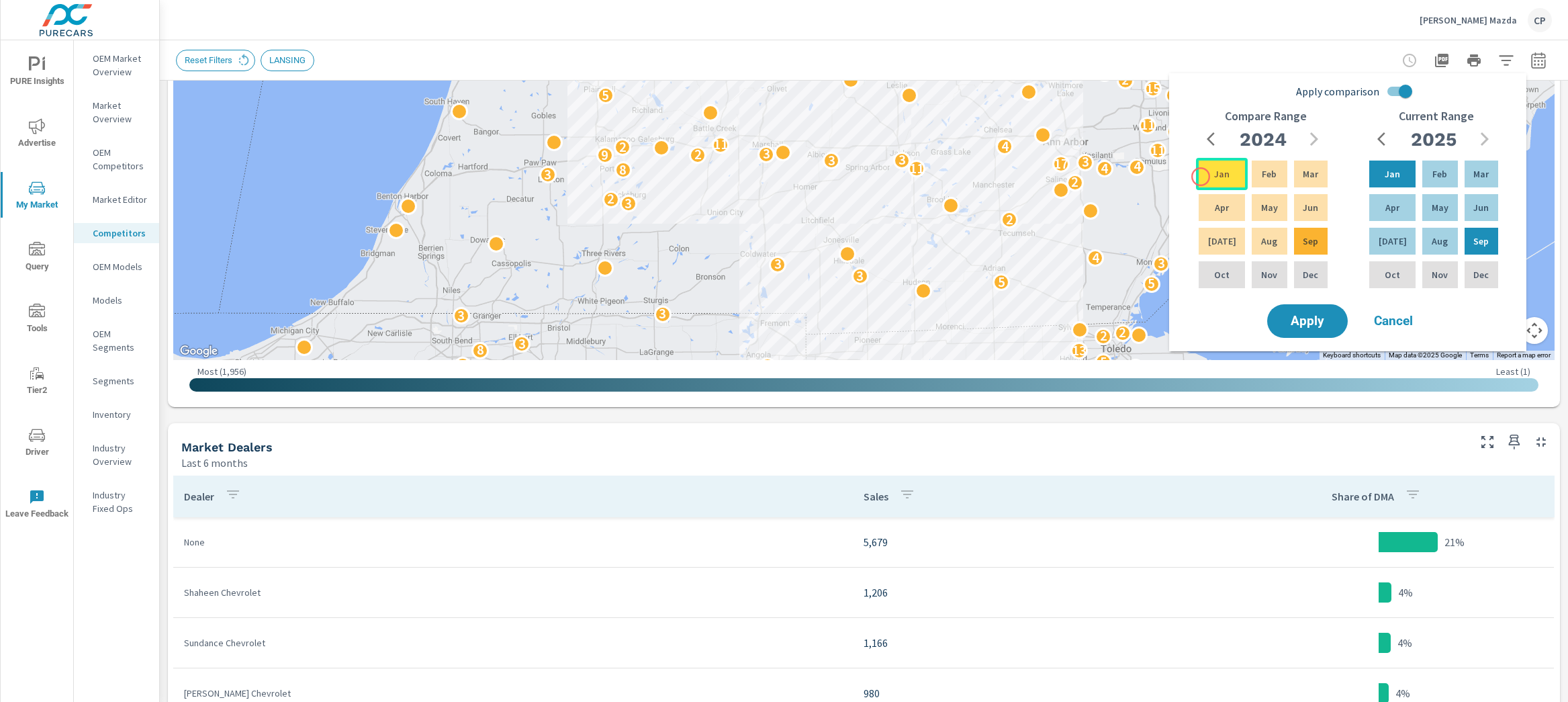
click at [1204, 174] on div "Jan" at bounding box center [1221, 174] width 51 height 32
click at [1313, 322] on span "Apply" at bounding box center [1307, 321] width 55 height 13
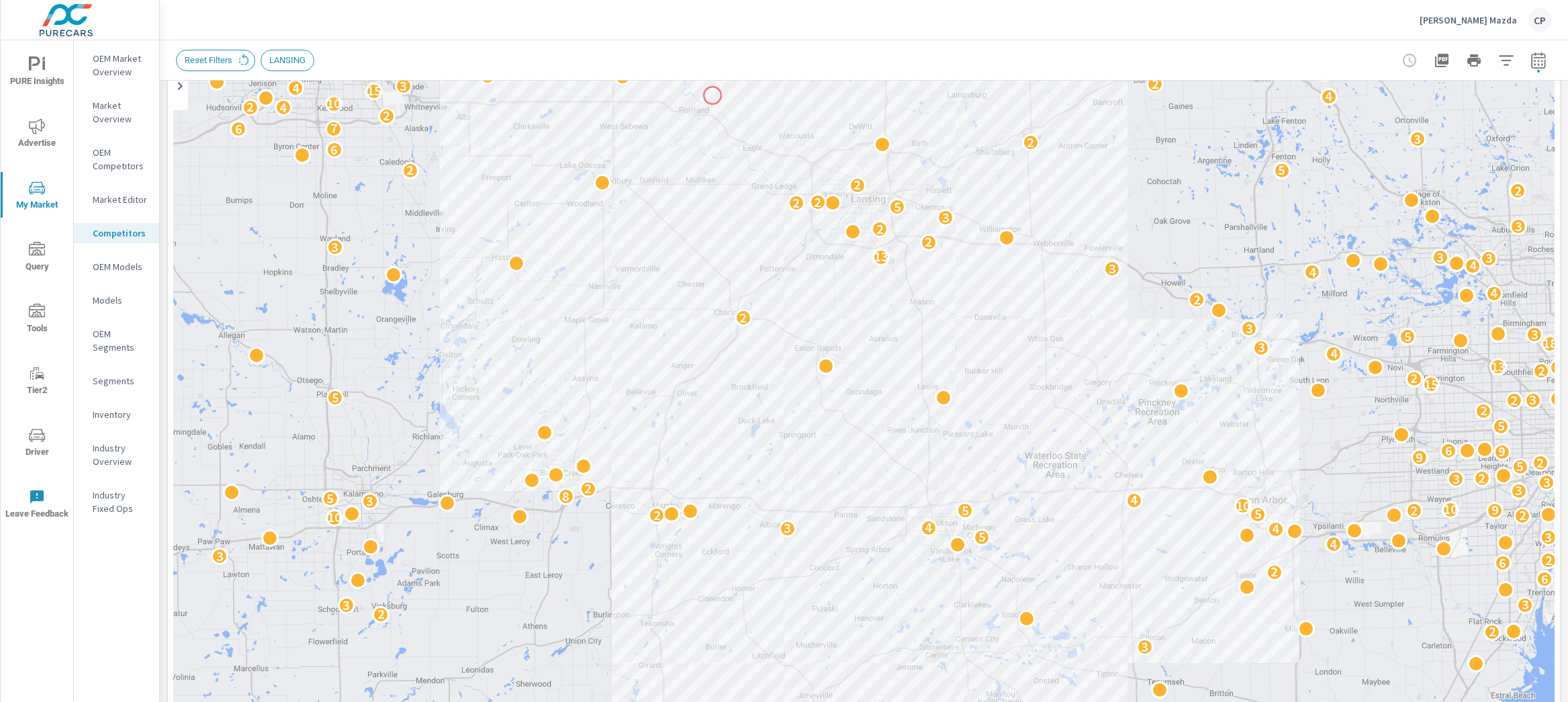
scroll to position [296, 0]
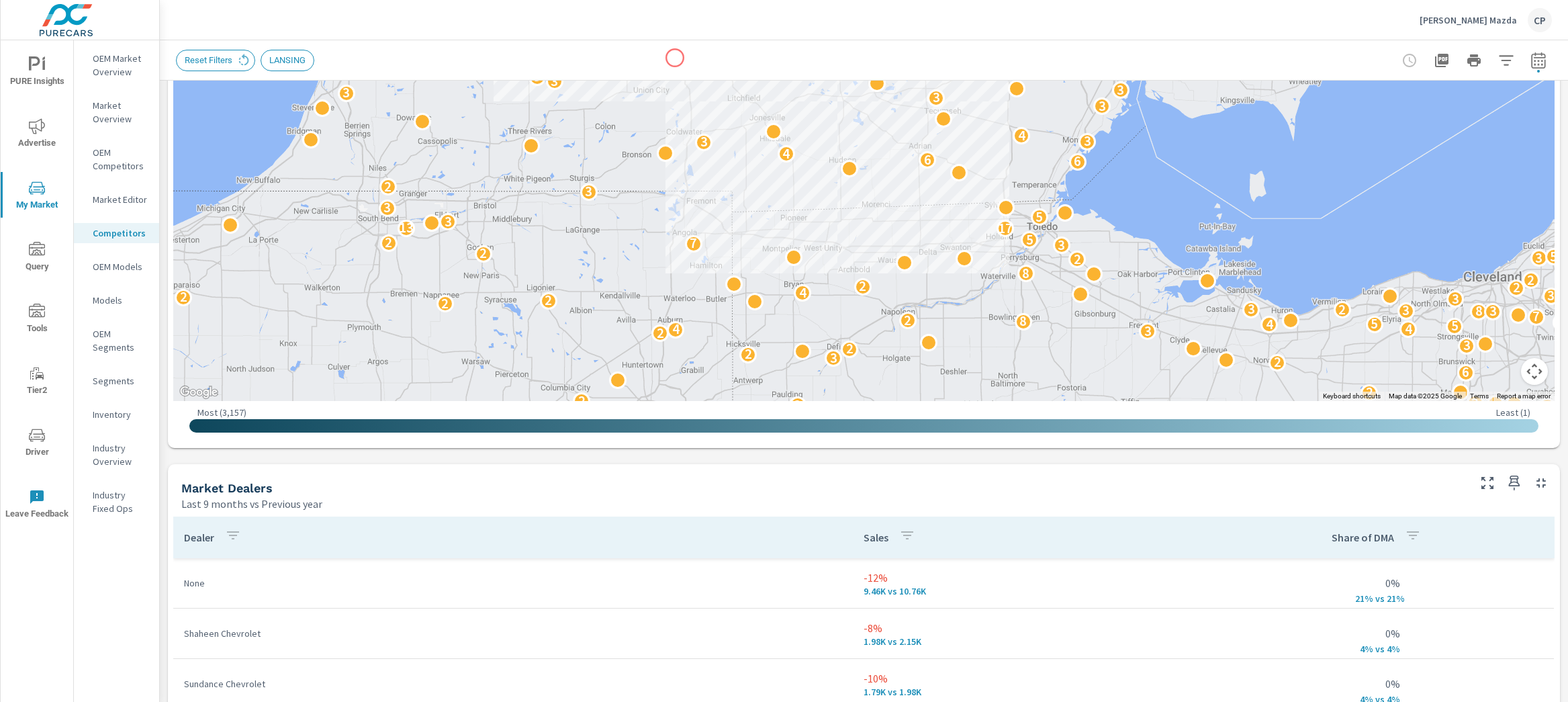
scroll to position [511, 0]
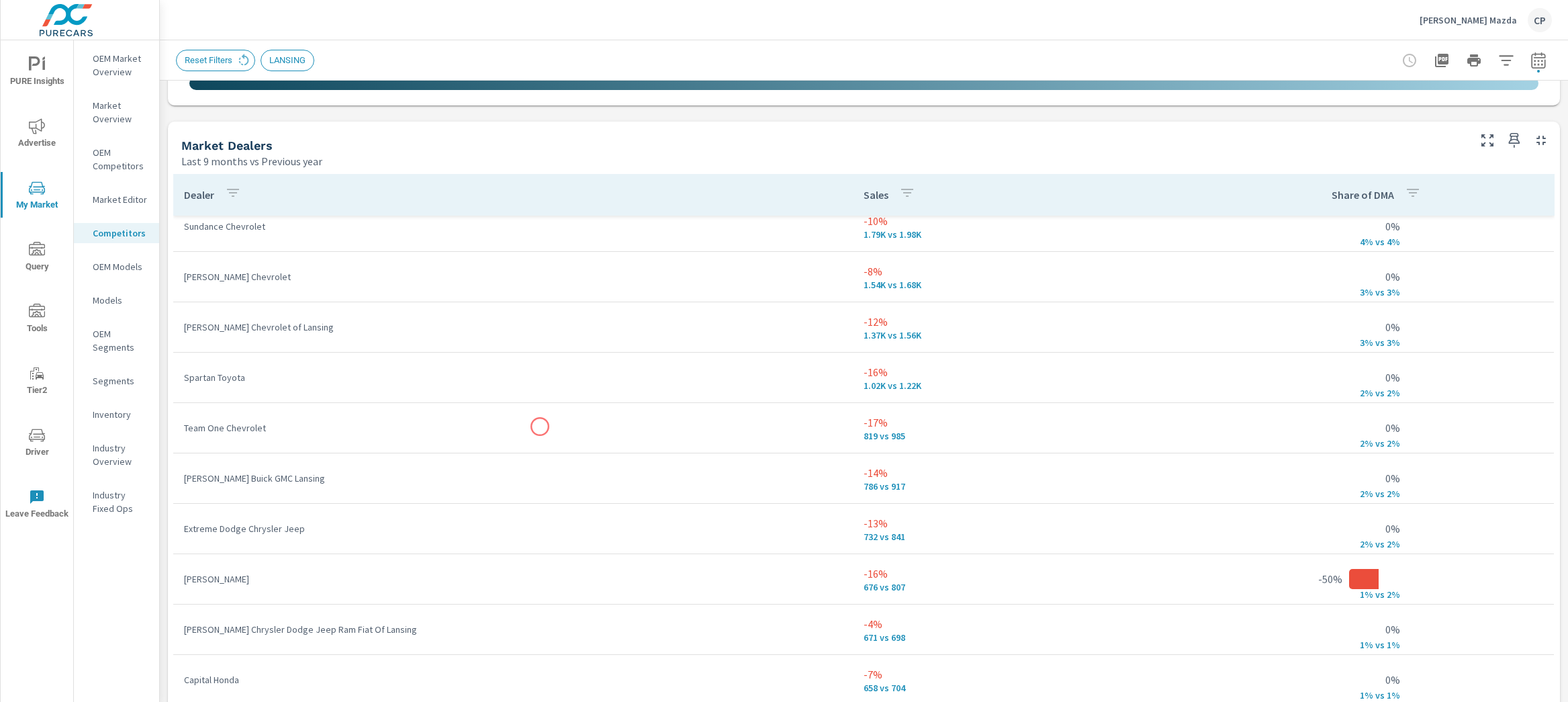
scroll to position [838, 0]
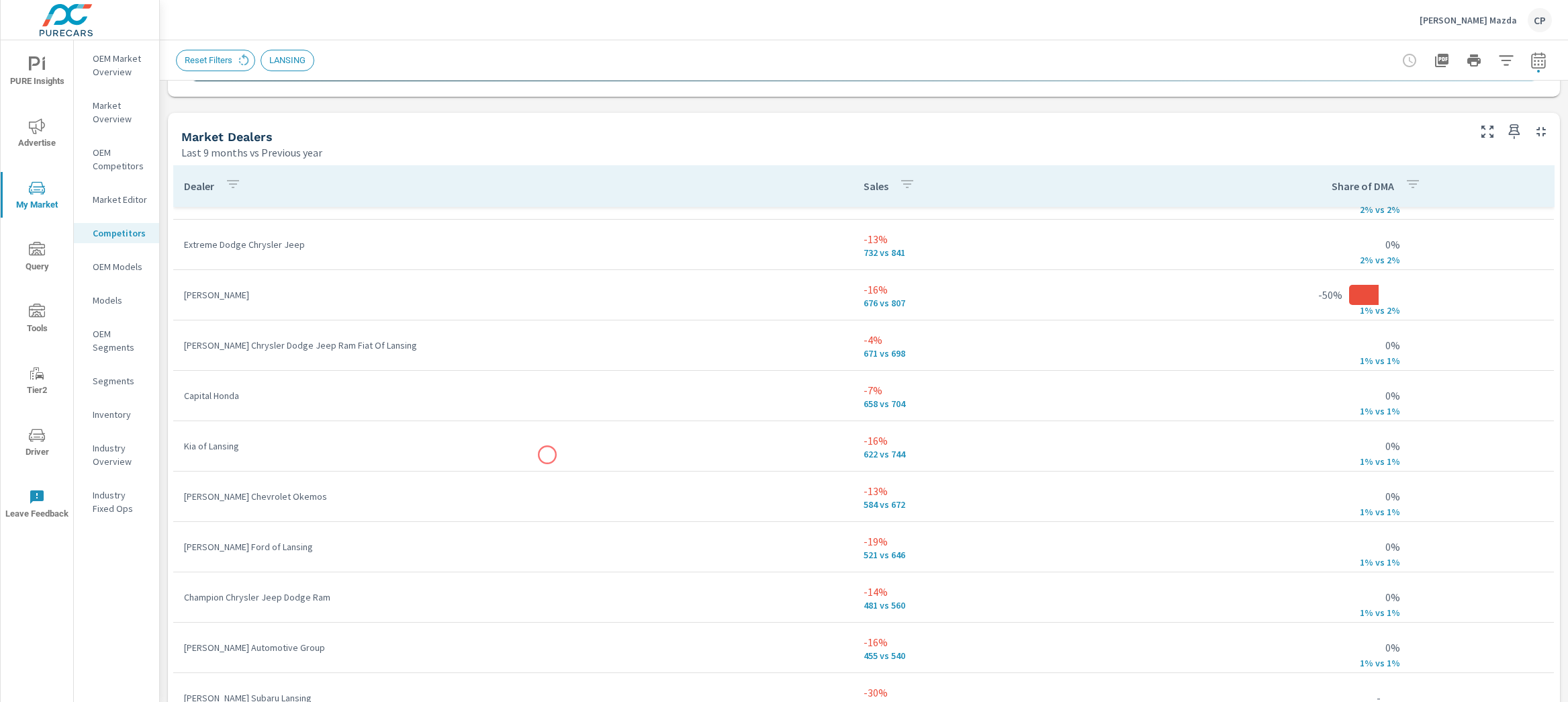
scroll to position [539, 0]
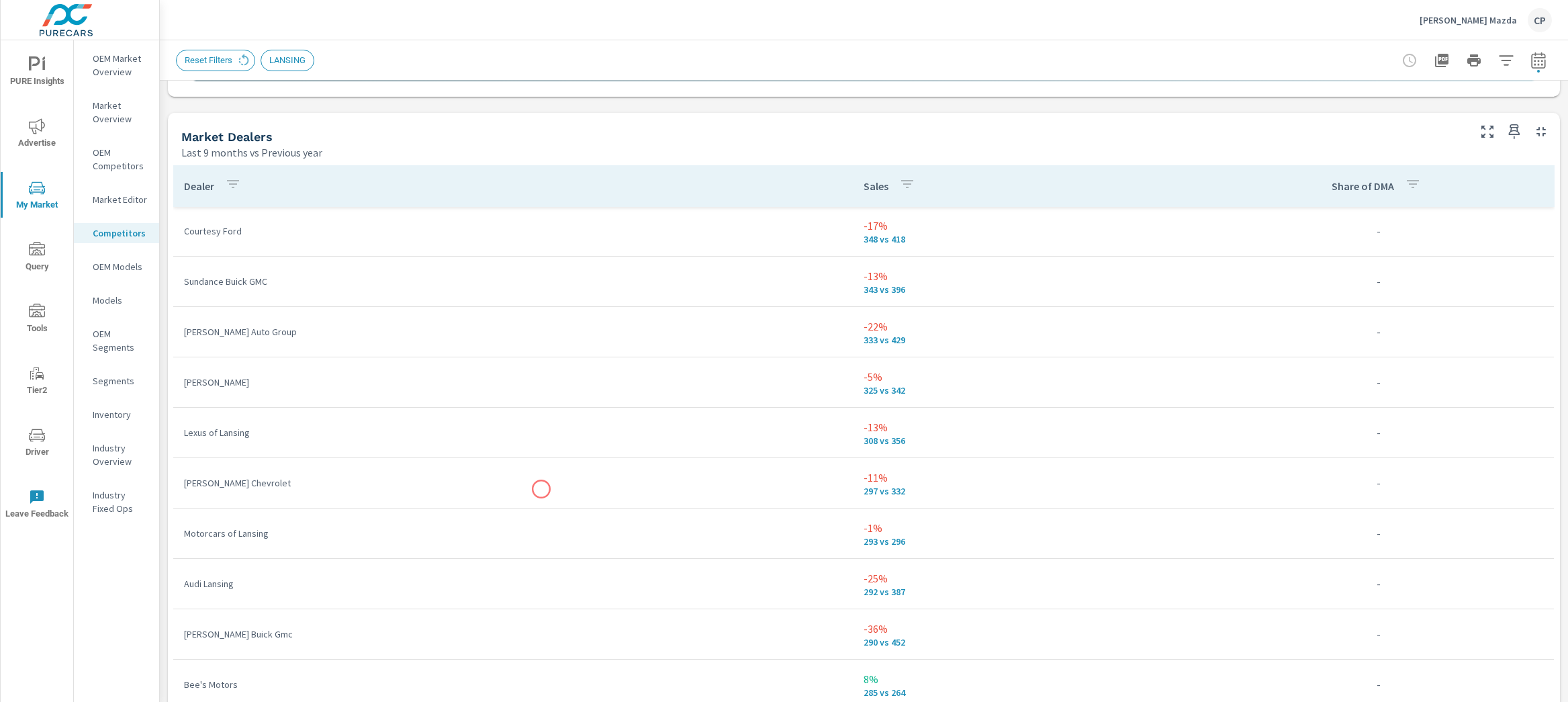
scroll to position [817, 0]
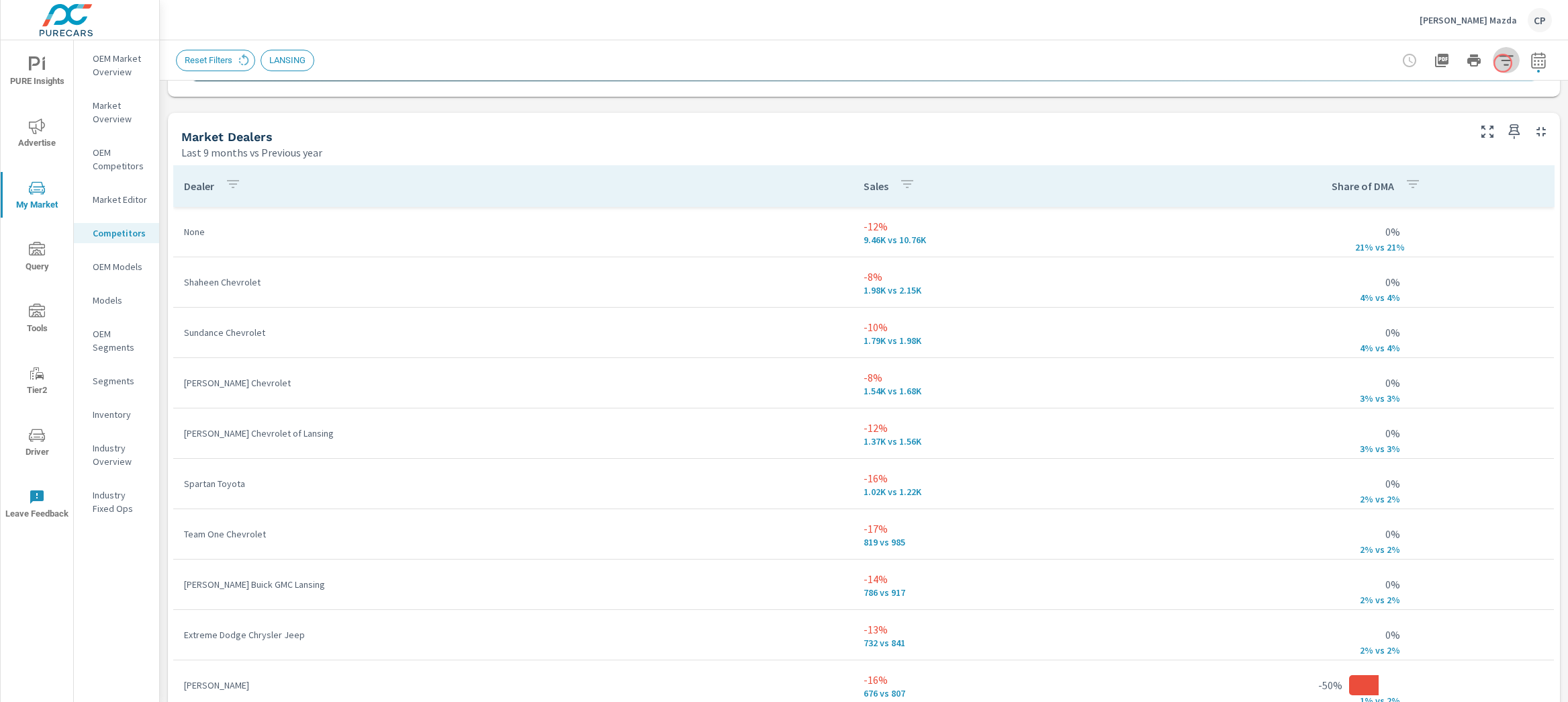
click at [1503, 63] on button "button" at bounding box center [1506, 60] width 27 height 27
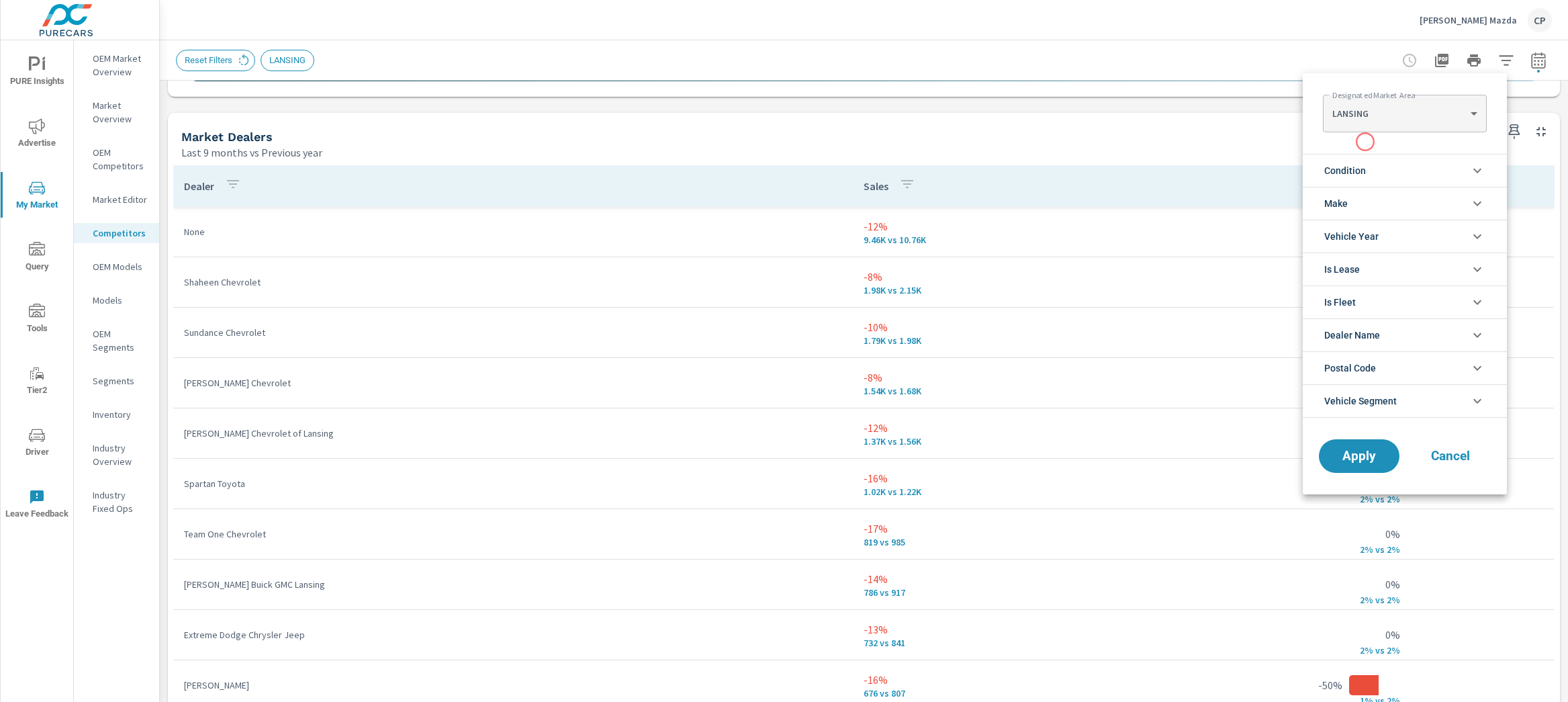
click at [1363, 163] on span "Condition" at bounding box center [1345, 170] width 42 height 32
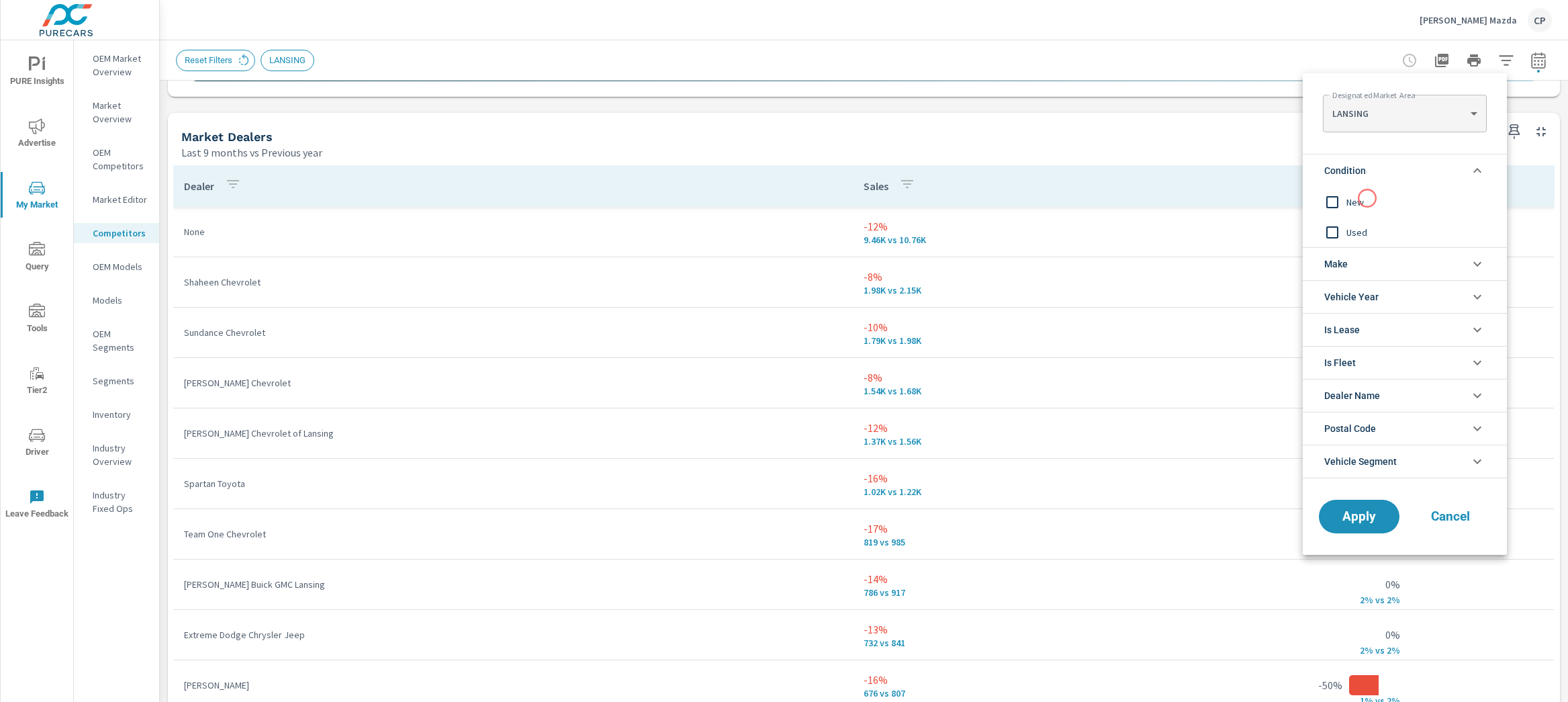
click at [1369, 210] on div "New" at bounding box center [1403, 202] width 202 height 30
click at [1377, 516] on span "Apply" at bounding box center [1359, 516] width 55 height 13
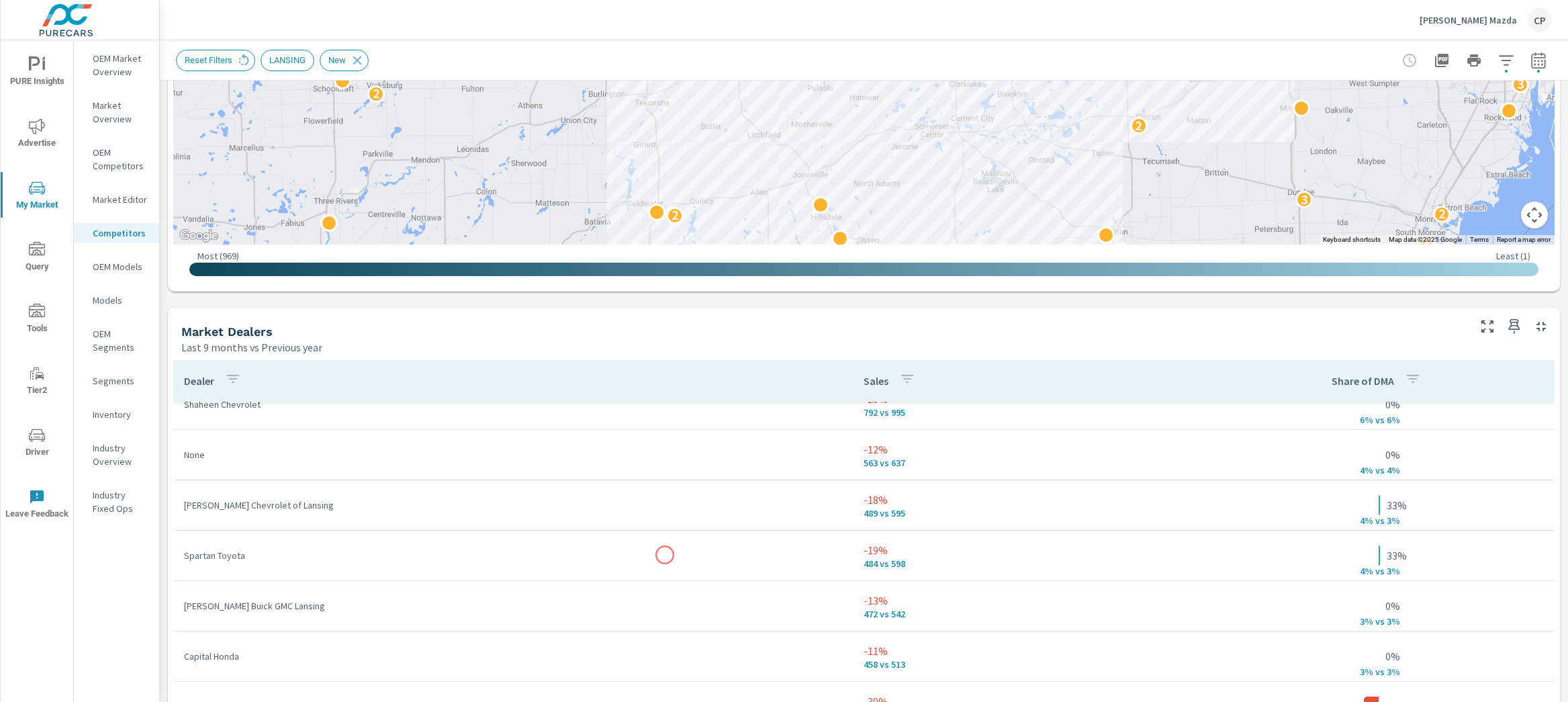
scroll to position [23, 0]
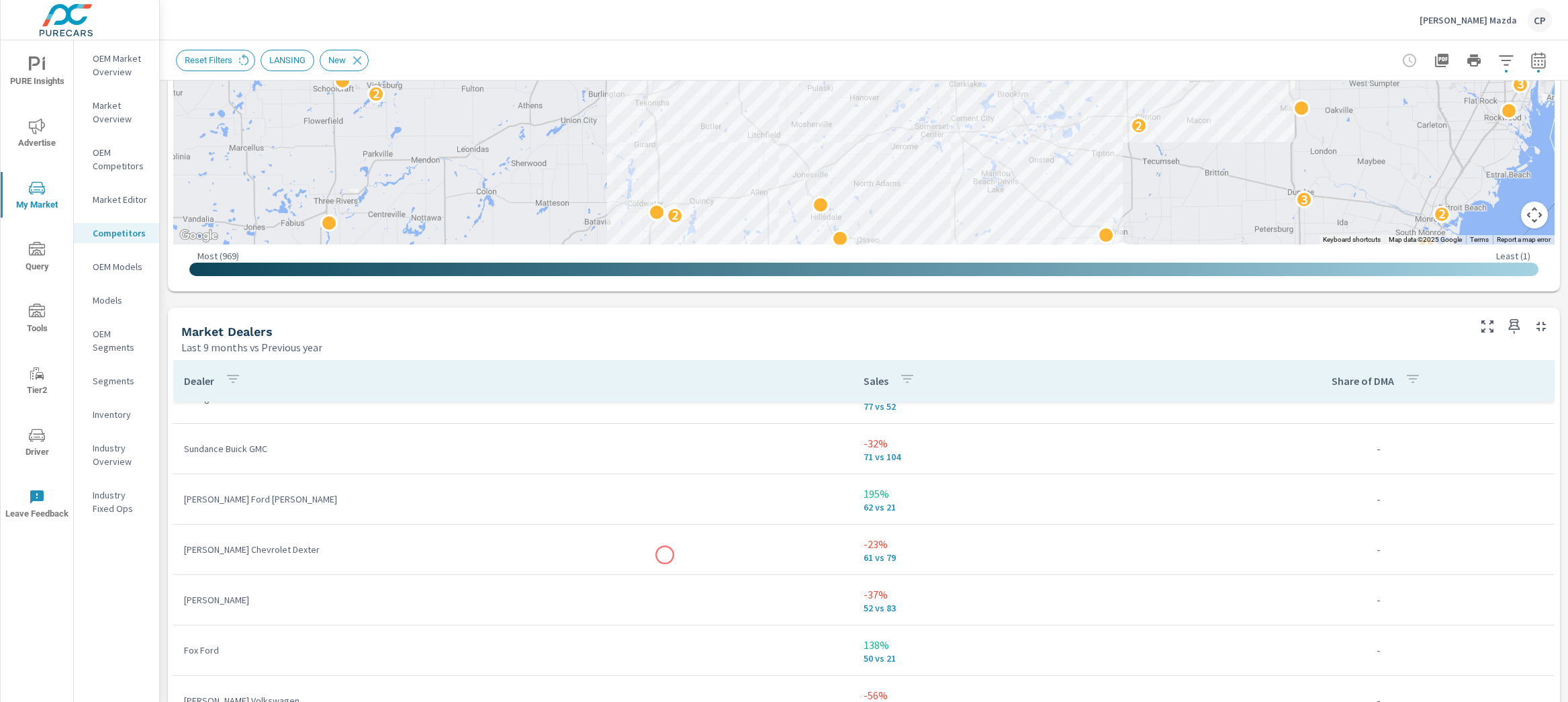
scroll to position [2140, 0]
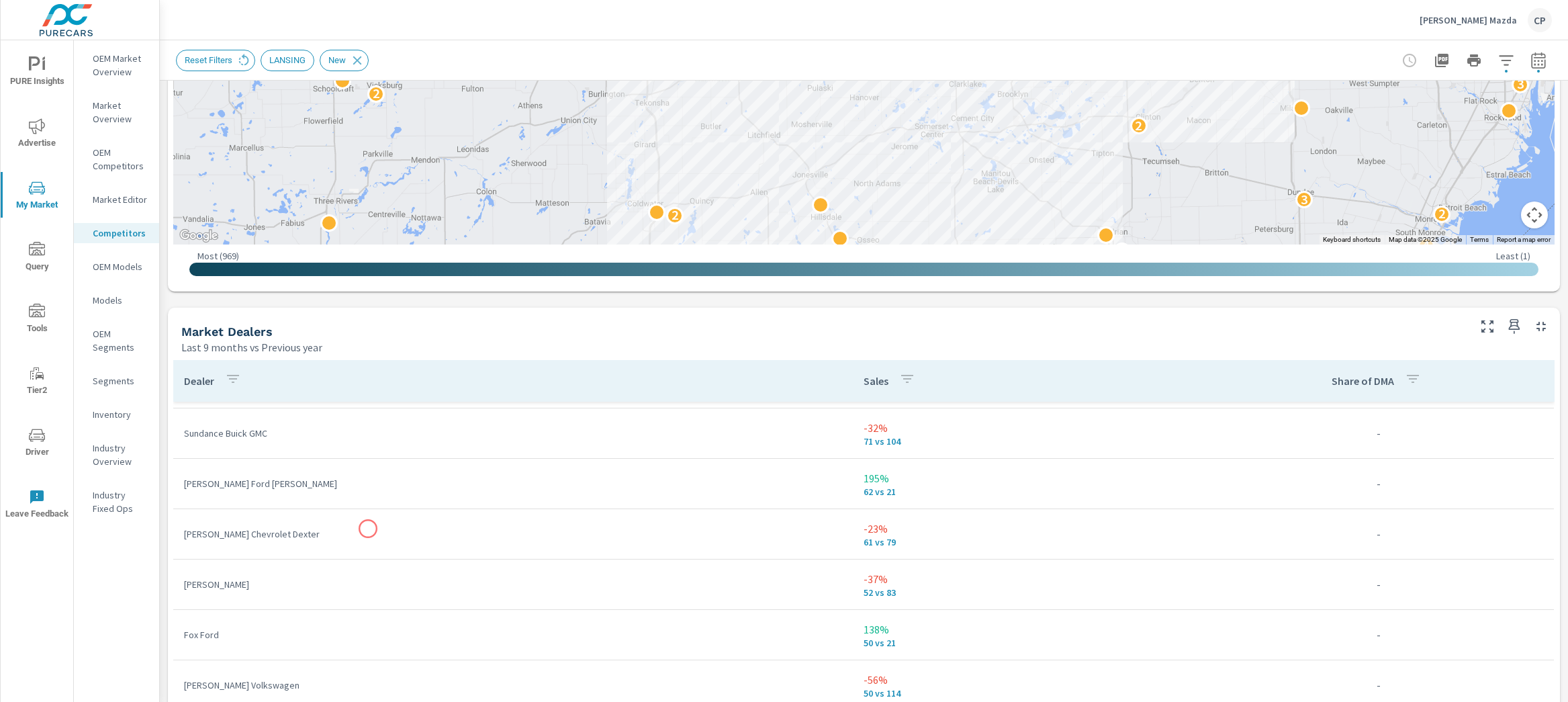
scroll to position [2243, 0]
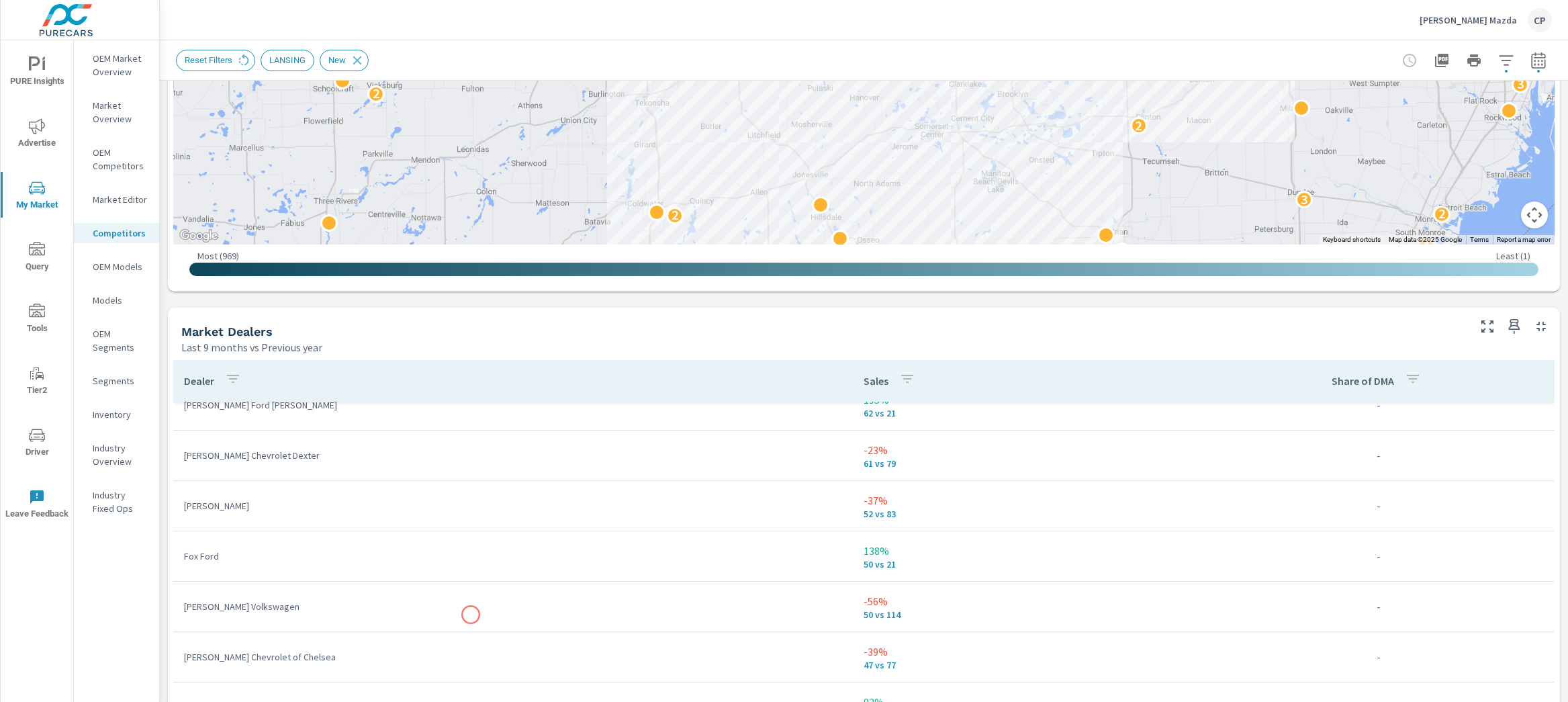
scroll to position [2059, 0]
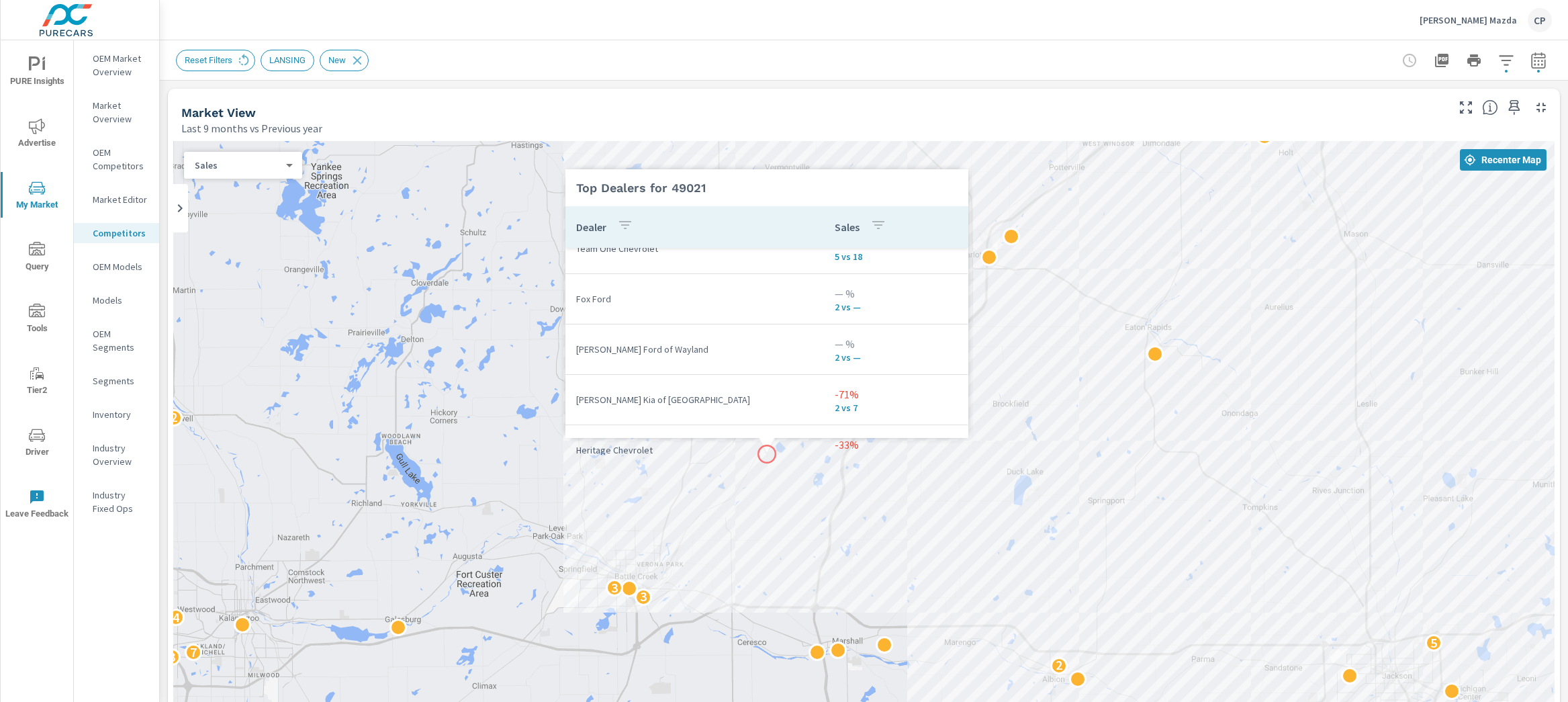
scroll to position [45, 0]
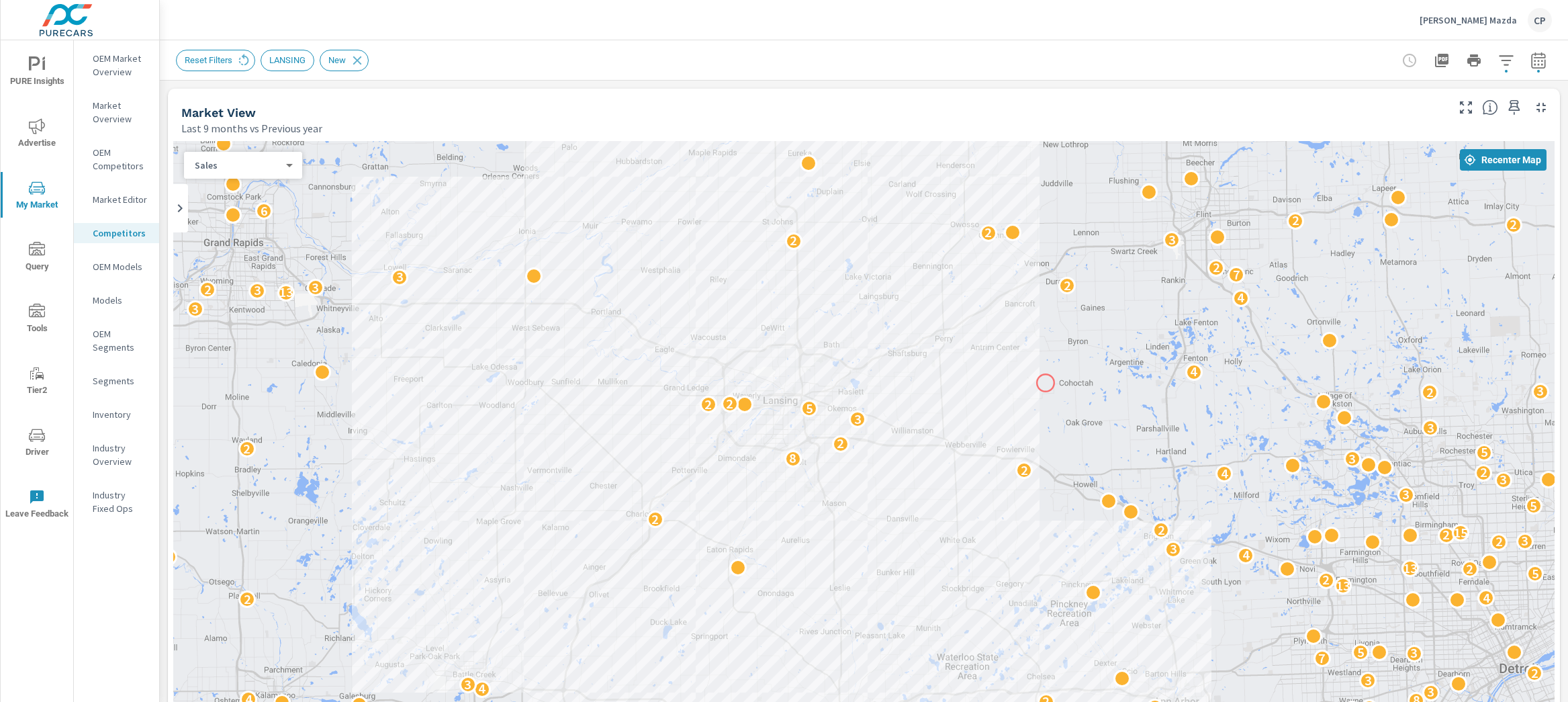
drag, startPoint x: 1309, startPoint y: 274, endPoint x: 1045, endPoint y: 383, distance: 285.6
click at [1045, 383] on div "6 6 2 2 3 2 3 2 3 2 2 4 2 3 5 10 4 3 2 4 2 2 3 2 2 2 3 2 4 2 3 4 3 9 2 5 2 5 10…" at bounding box center [864, 514] width 1381 height 747
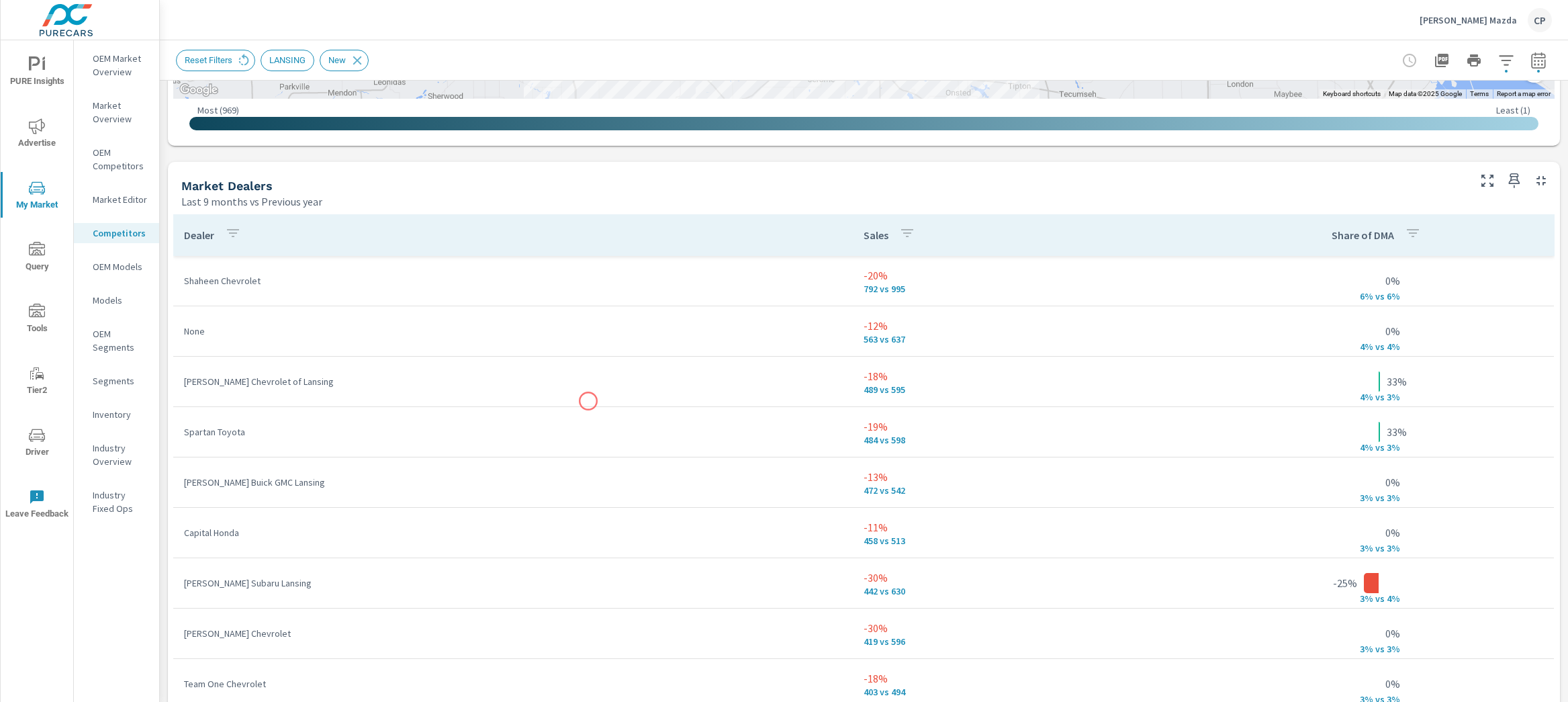
scroll to position [791, 0]
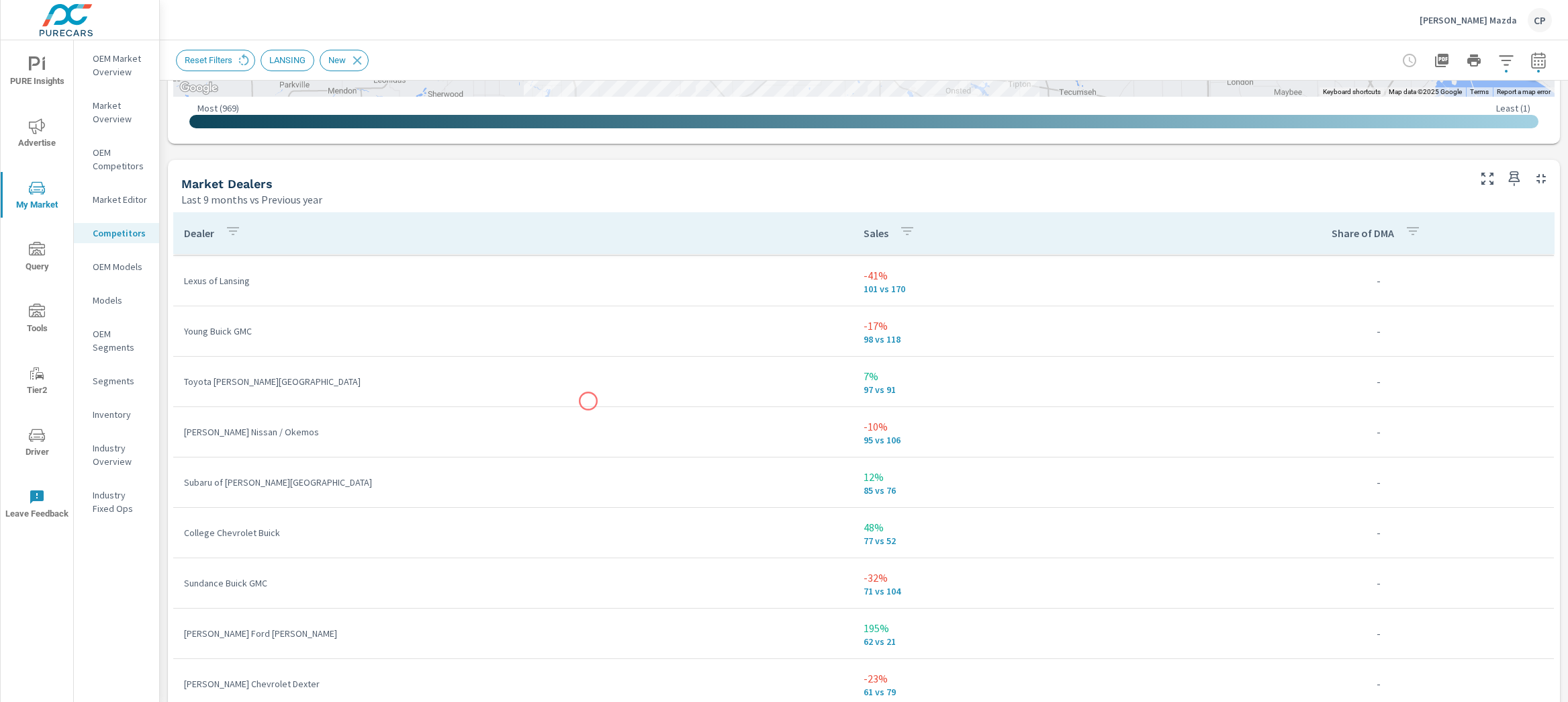
scroll to position [1862, 0]
drag, startPoint x: 269, startPoint y: 483, endPoint x: 181, endPoint y: 484, distance: 88.0
click at [180, 484] on td "Subaru of Ann Arbor" at bounding box center [513, 481] width 680 height 35
click at [242, 374] on p "Toyota Ann Arbor" at bounding box center [513, 381] width 658 height 14
drag, startPoint x: 252, startPoint y: 377, endPoint x: 165, endPoint y: 377, distance: 87.0
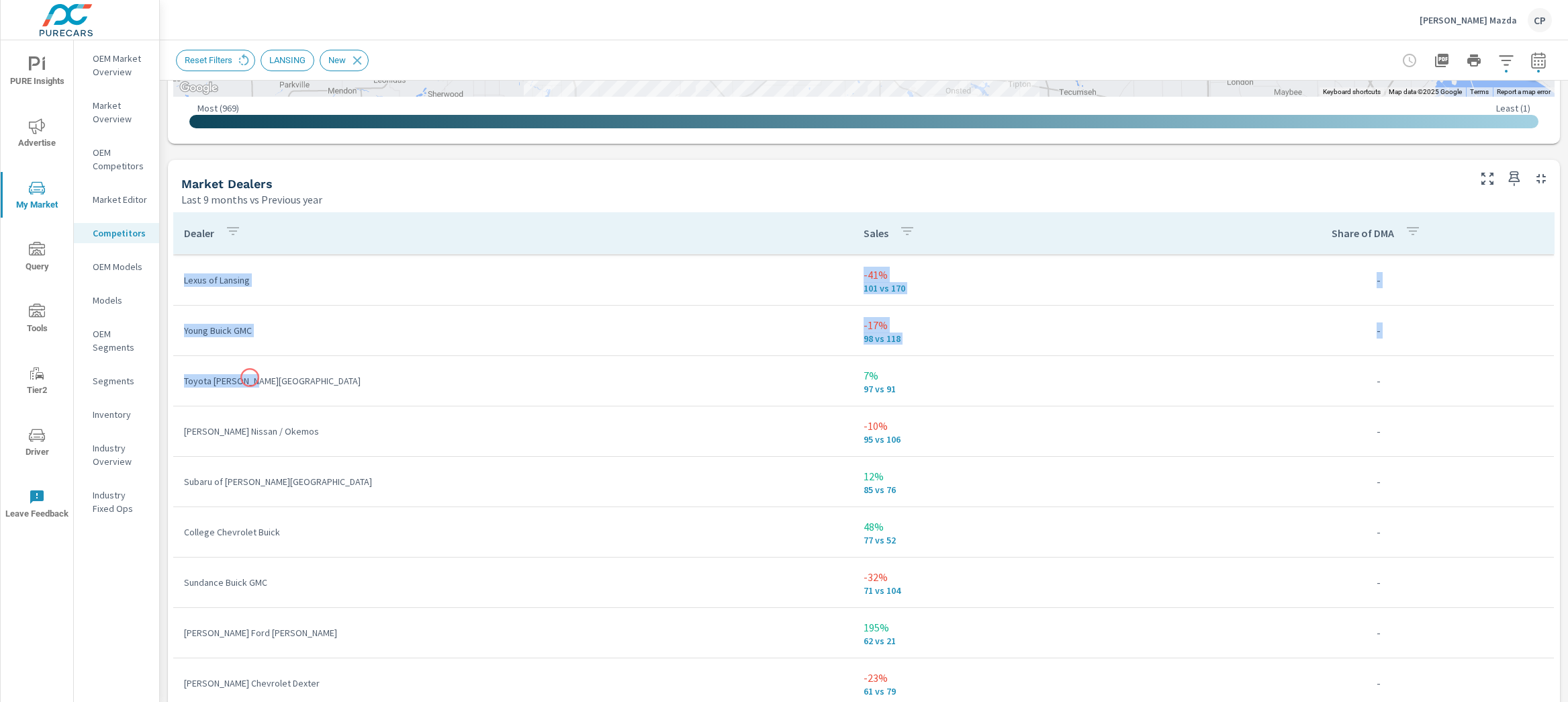
click at [165, 377] on div "Market View Last 9 months vs Previous year ← Move left → Move right ↑ Move up ↓…" at bounding box center [864, 438] width 1408 height 2299
click at [540, 532] on p "College Chevrolet Buick" at bounding box center [513, 531] width 658 height 14
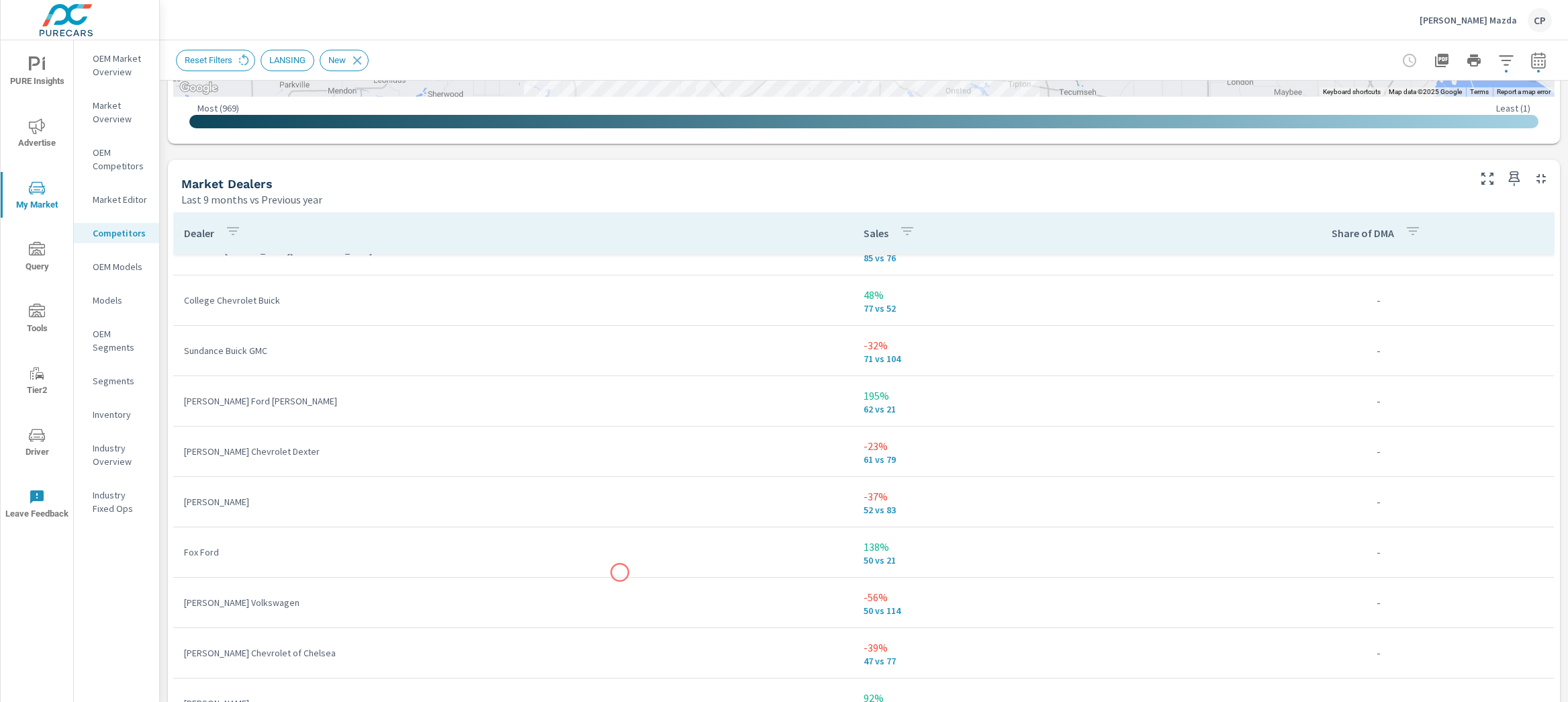
scroll to position [2082, 0]
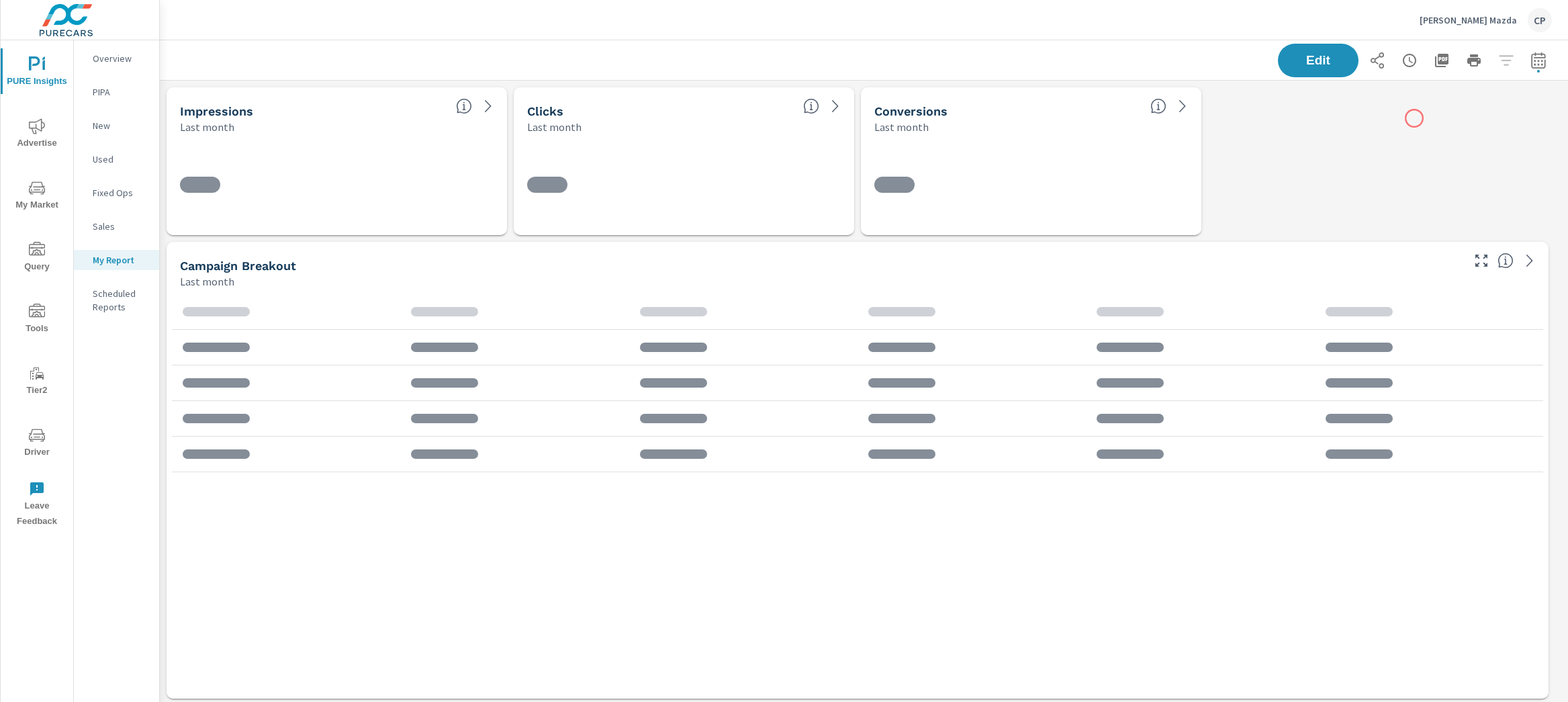
scroll to position [3275, 1422]
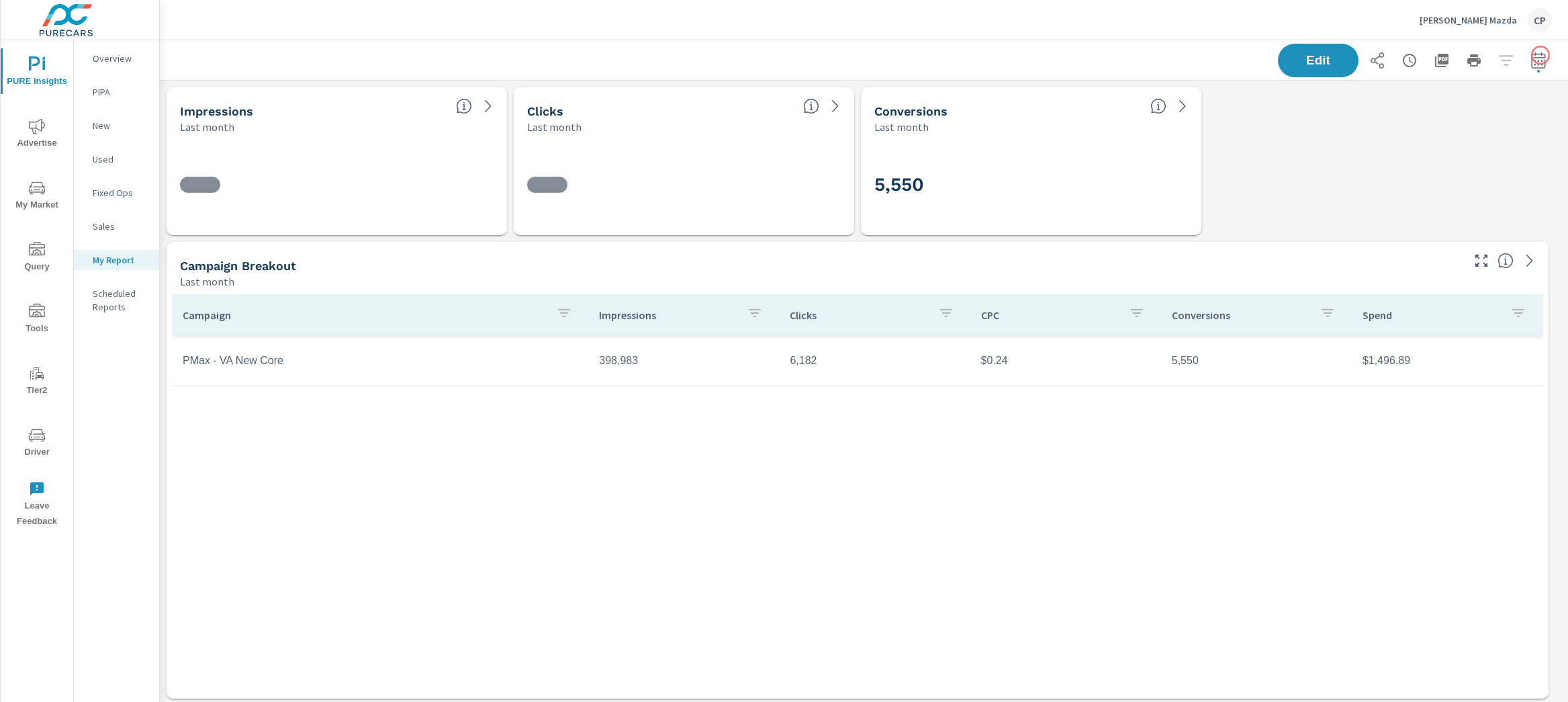
click at [1540, 55] on div "Edit" at bounding box center [864, 60] width 1408 height 40
click at [1531, 62] on icon "button" at bounding box center [1538, 59] width 15 height 16
select select "Last month"
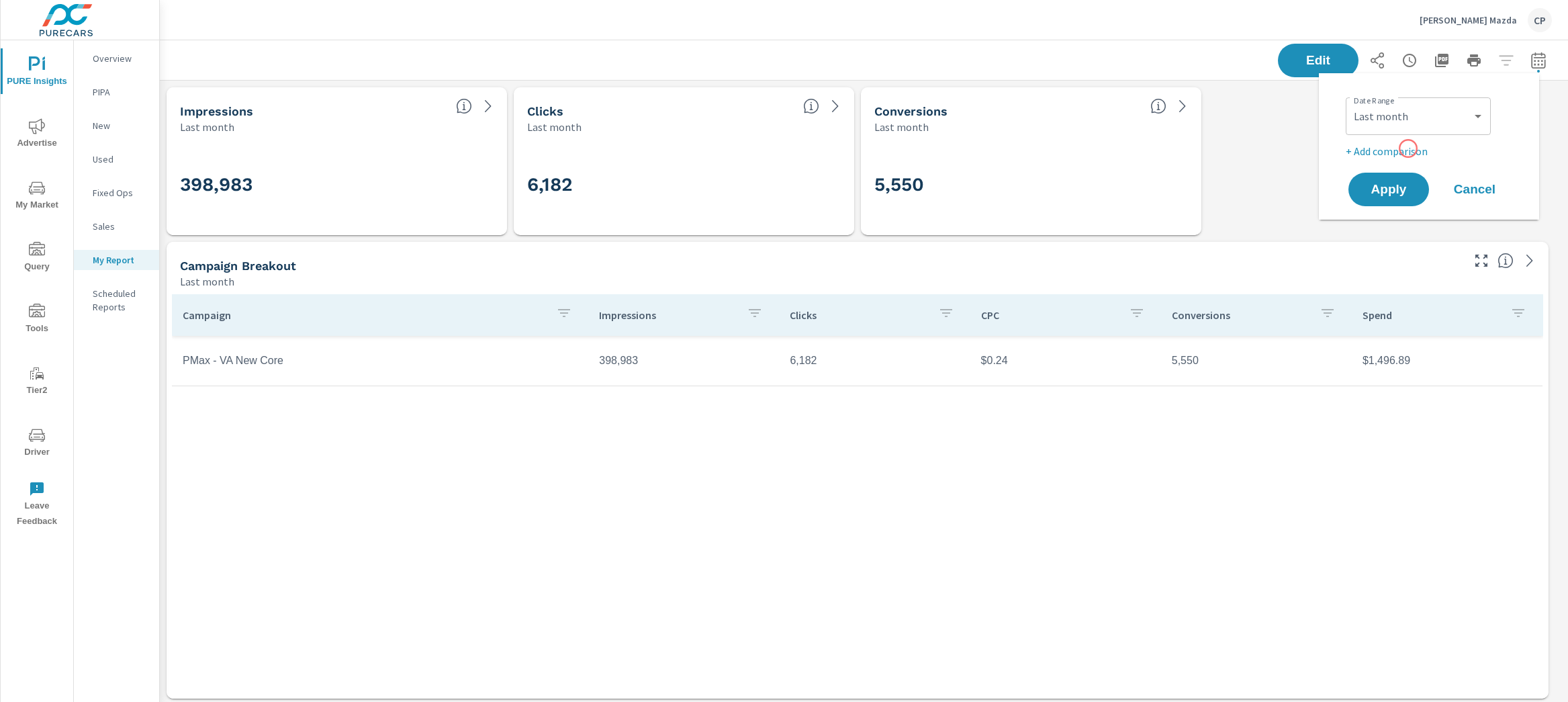
click at [1406, 149] on p "+ Add comparison" at bounding box center [1431, 150] width 172 height 16
click at [1407, 165] on select "Custom Previous period Previous month Previous year" at bounding box center [1418, 176] width 134 height 27
click at [1351, 162] on select "Custom Previous period Previous month Previous year" at bounding box center [1418, 176] width 134 height 27
select select "Previous month"
click at [1400, 231] on span "Apply" at bounding box center [1389, 227] width 55 height 13
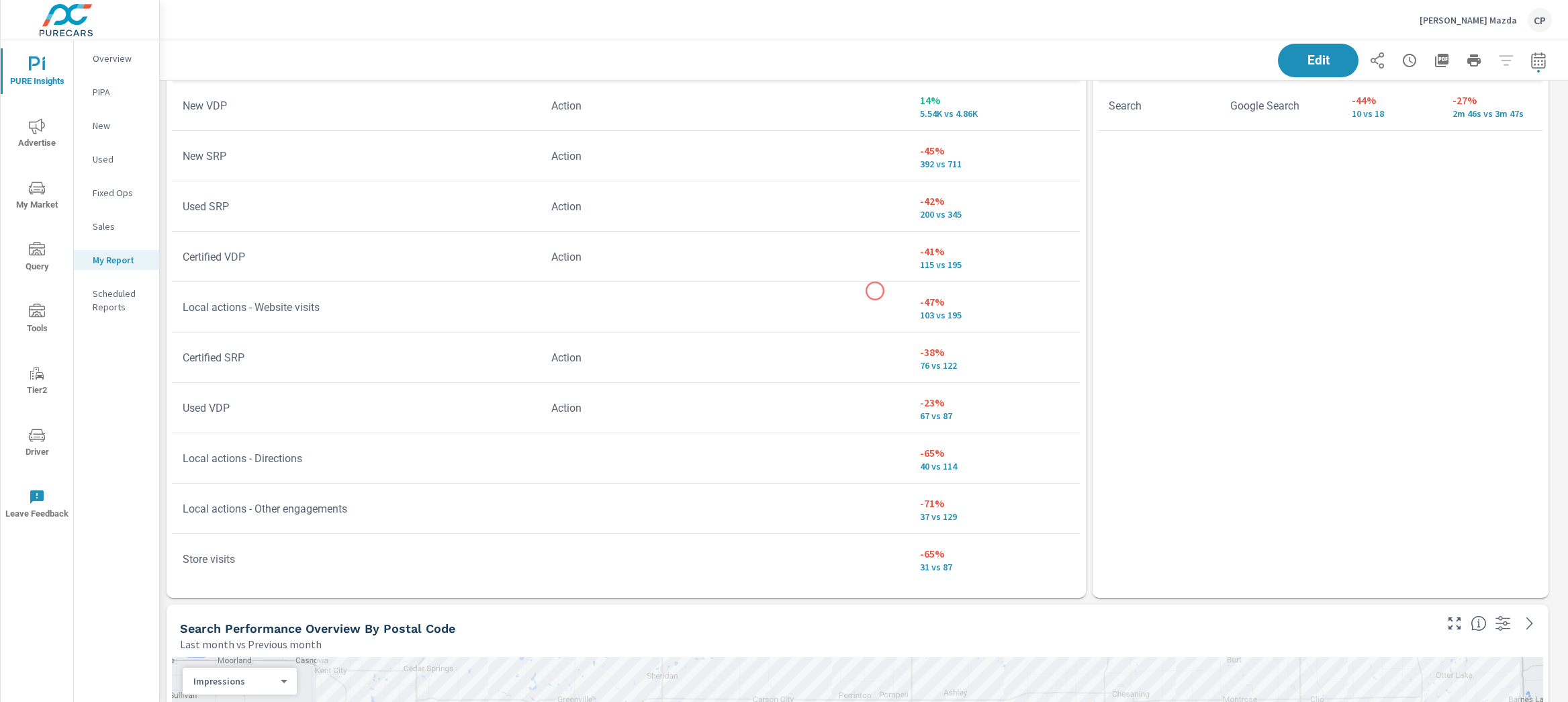
scroll to position [1494, 0]
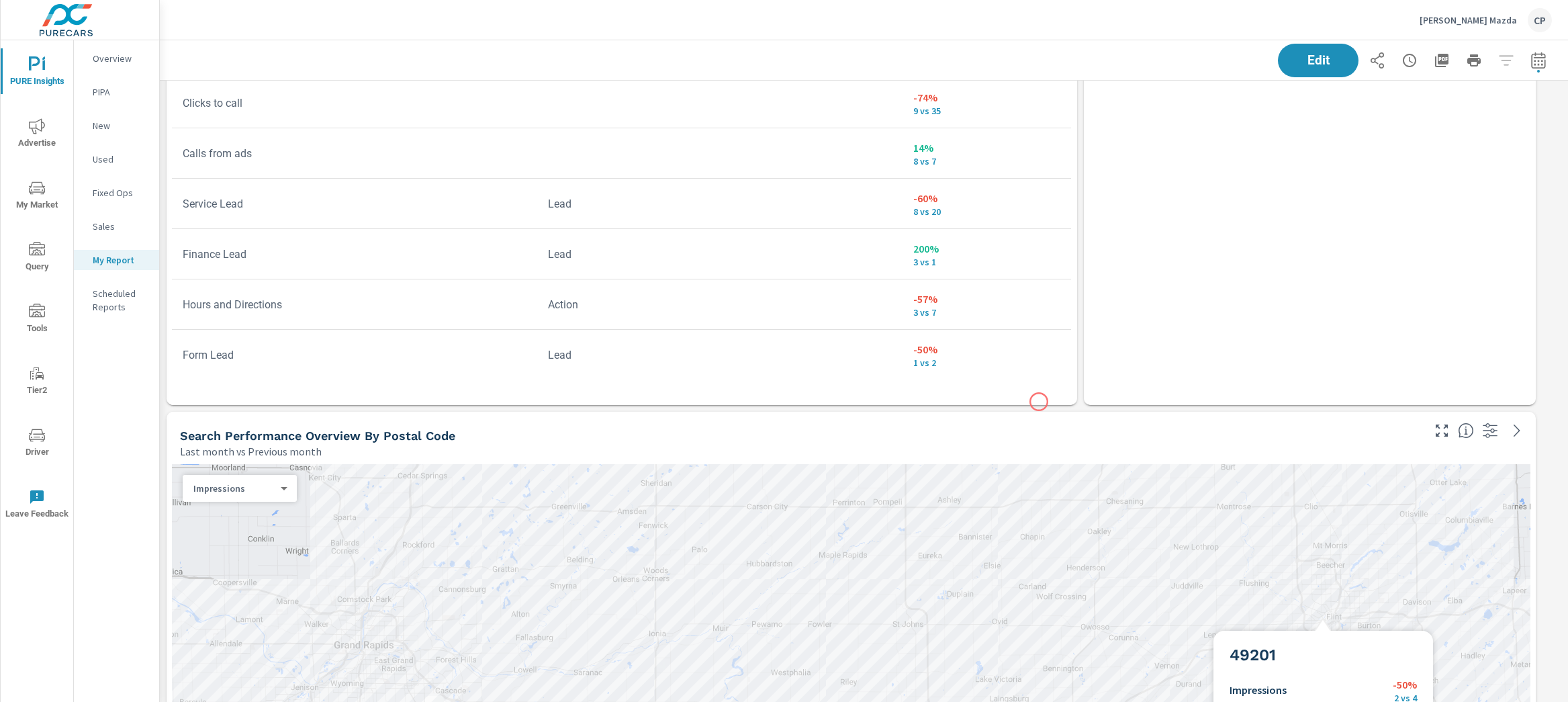
scroll to position [3275, 1422]
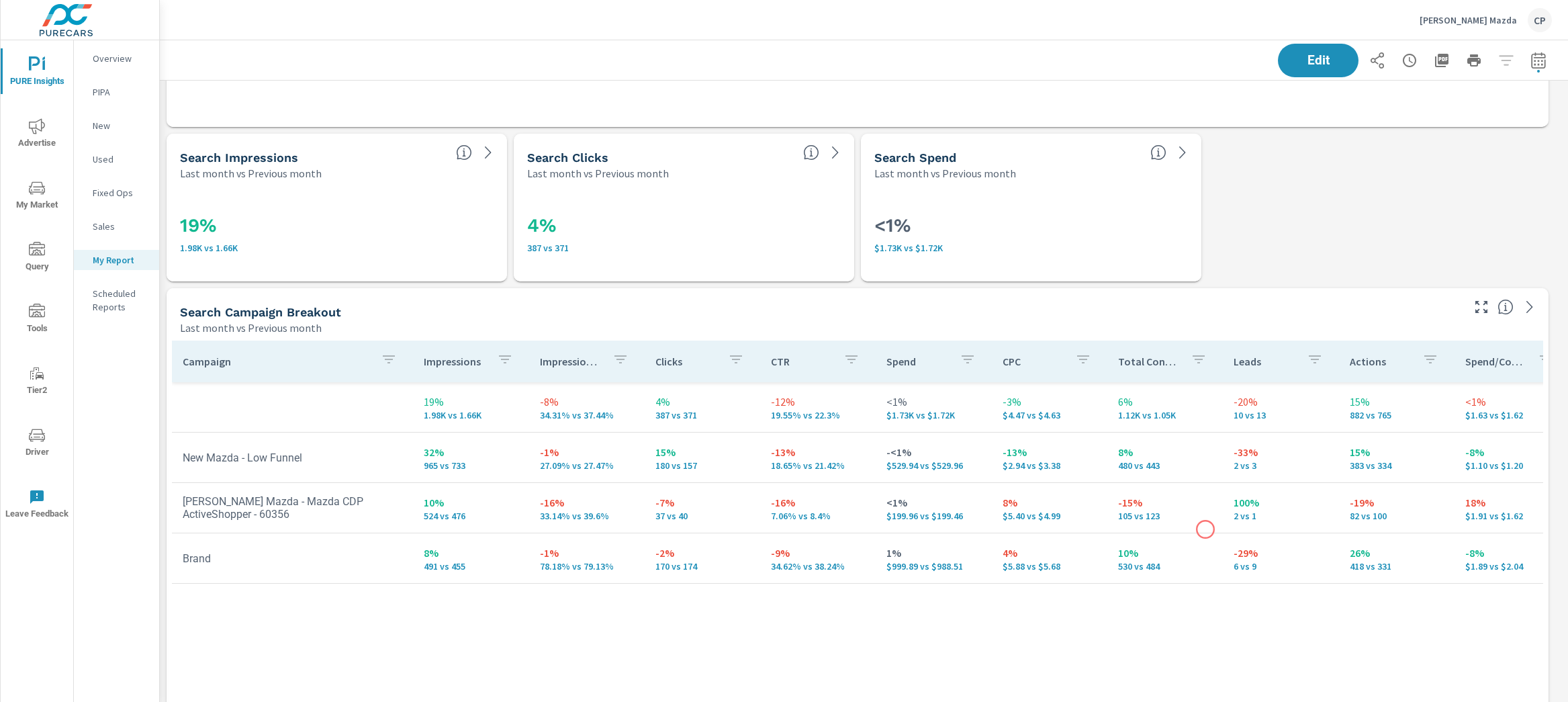
scroll to position [575, 0]
